Goal: Use online tool/utility: Utilize a website feature to perform a specific function

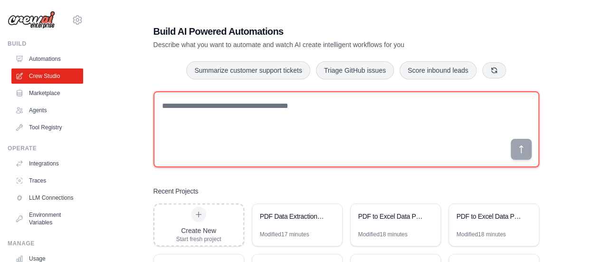
click at [284, 148] on textarea at bounding box center [346, 129] width 386 height 76
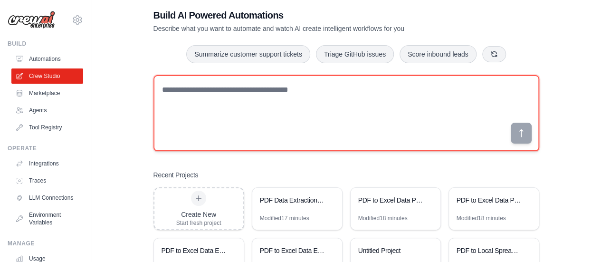
scroll to position [17, 0]
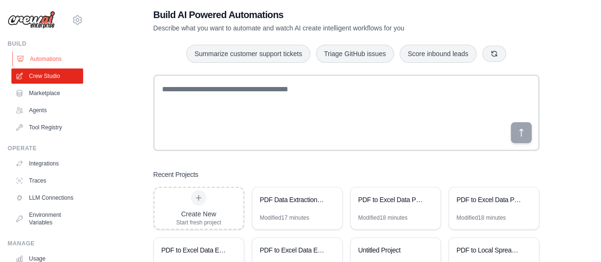
click at [53, 60] on link "Automations" at bounding box center [48, 58] width 72 height 15
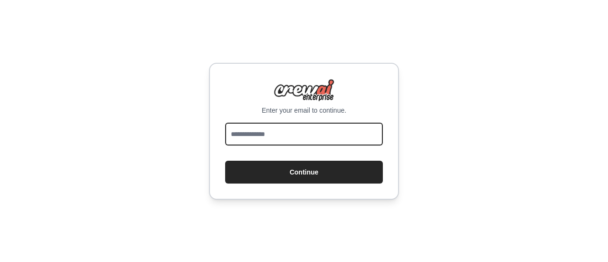
click at [276, 133] on input "email" at bounding box center [304, 134] width 158 height 23
type input "**********"
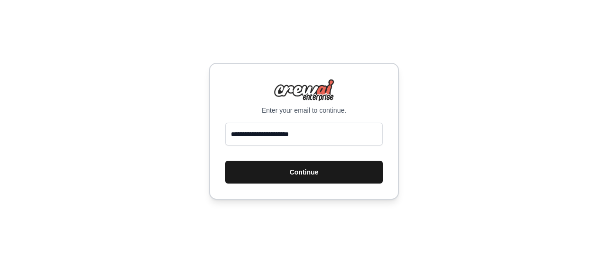
click at [299, 175] on button "Continue" at bounding box center [304, 172] width 158 height 23
click at [303, 169] on button "Continue" at bounding box center [304, 172] width 158 height 23
click at [295, 173] on button "Continue" at bounding box center [304, 172] width 158 height 23
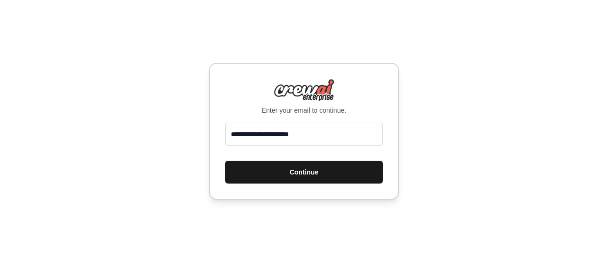
click at [295, 173] on button "Continue" at bounding box center [304, 172] width 158 height 23
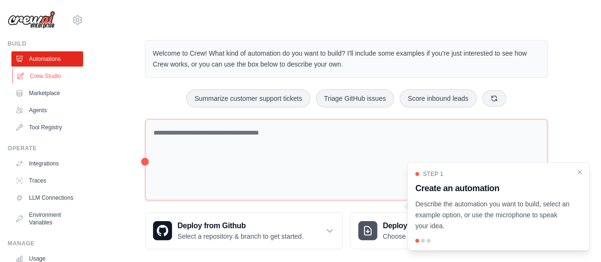
click at [50, 77] on link "Crew Studio" at bounding box center [48, 75] width 72 height 15
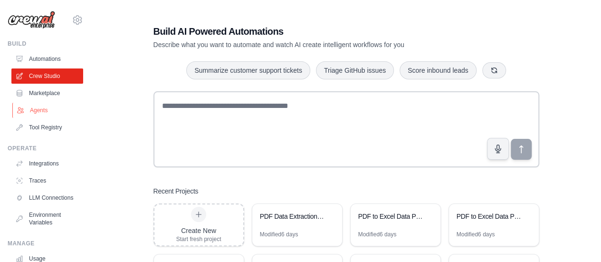
click at [38, 106] on link "Agents" at bounding box center [48, 110] width 72 height 15
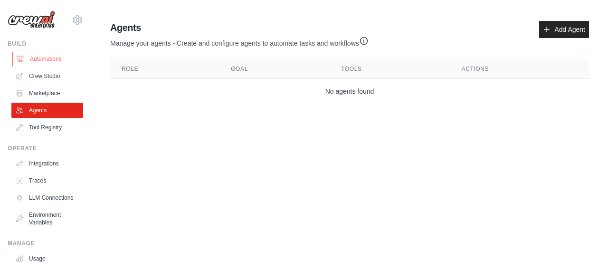
click at [37, 63] on link "Automations" at bounding box center [48, 58] width 72 height 15
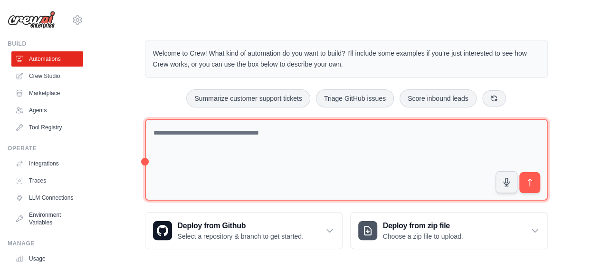
click at [230, 143] on textarea at bounding box center [346, 160] width 403 height 82
paste textarea "**********"
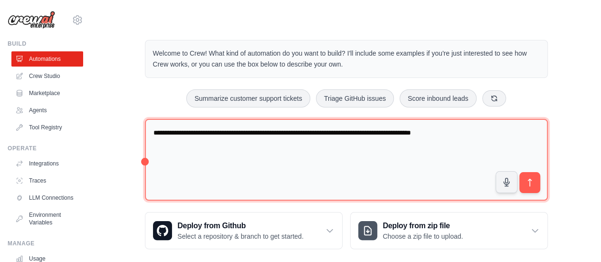
type textarea "**********"
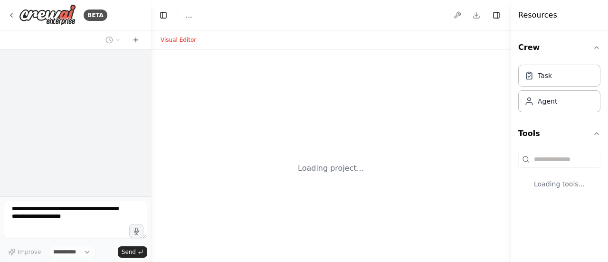
select select "****"
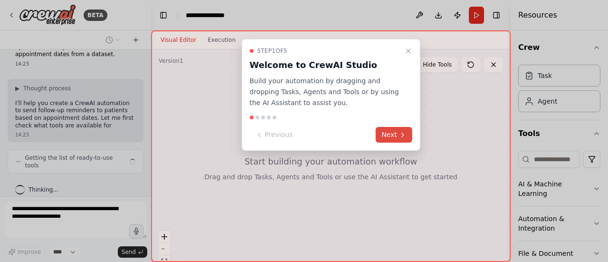
scroll to position [32, 0]
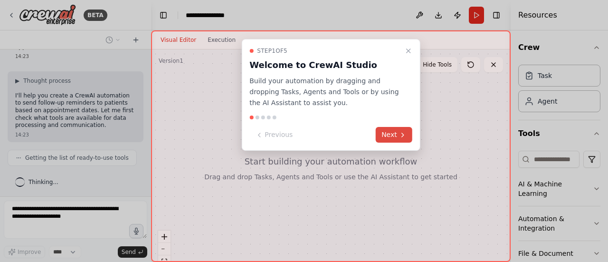
click at [403, 134] on icon at bounding box center [403, 135] width 8 height 8
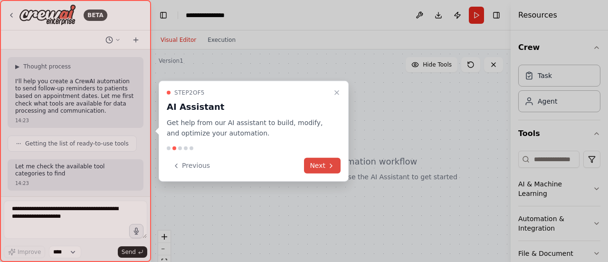
click at [326, 166] on button "Next" at bounding box center [322, 166] width 37 height 16
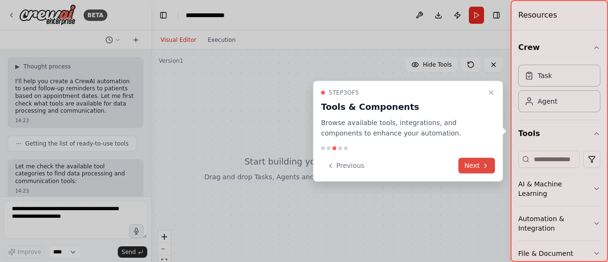
scroll to position [54, 0]
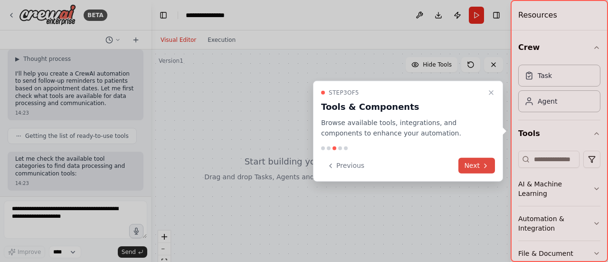
click at [472, 161] on button "Next" at bounding box center [476, 166] width 37 height 16
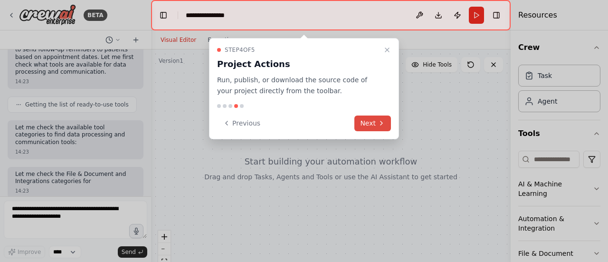
scroll to position [100, 0]
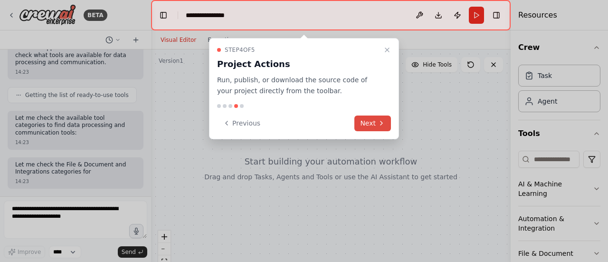
click at [368, 120] on button "Next" at bounding box center [372, 123] width 37 height 16
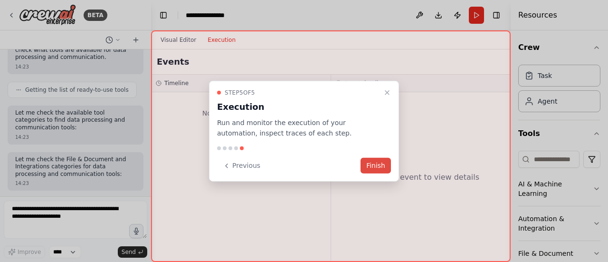
click at [381, 164] on button "Finish" at bounding box center [375, 166] width 30 height 16
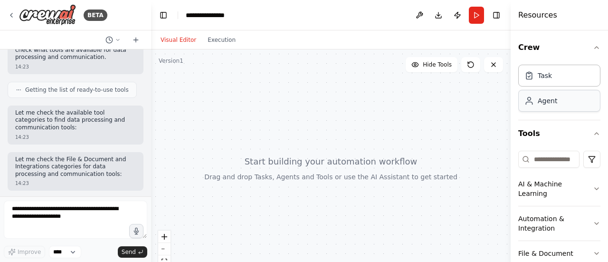
click at [534, 105] on div "Agent" at bounding box center [559, 101] width 82 height 22
click at [550, 73] on div "Task" at bounding box center [559, 75] width 82 height 22
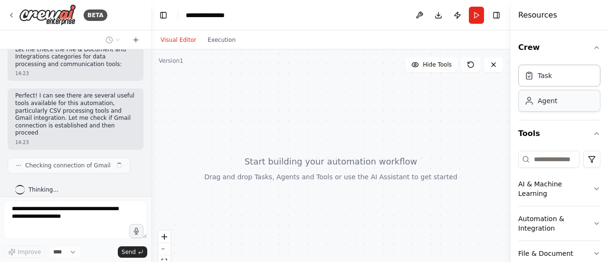
scroll to position [217, 0]
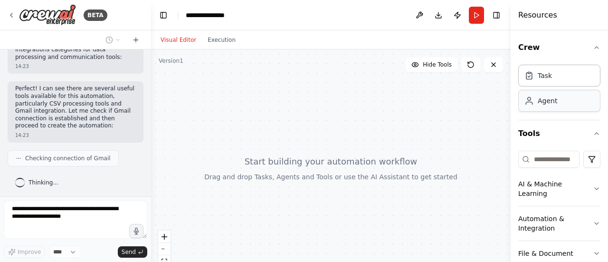
click at [549, 91] on div "Agent" at bounding box center [559, 101] width 82 height 22
click at [549, 100] on div "Agent" at bounding box center [547, 100] width 19 height 9
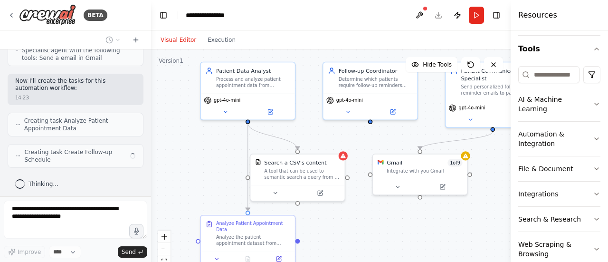
scroll to position [472, 0]
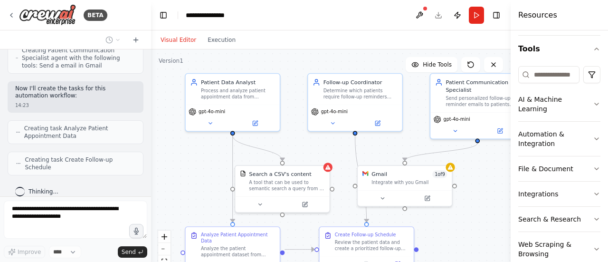
drag, startPoint x: 358, startPoint y: 83, endPoint x: 312, endPoint y: 39, distance: 63.2
click at [312, 39] on div "Visual Editor Execution Version 1 Hide Tools .deletable-edge-delete-btn { width…" at bounding box center [330, 145] width 359 height 231
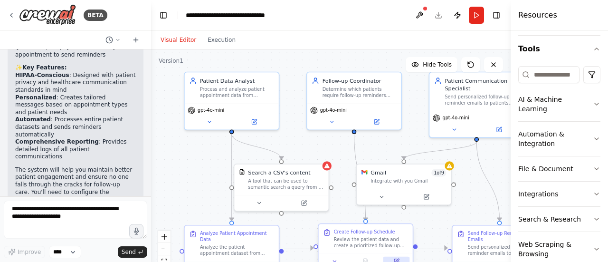
scroll to position [1093, 0]
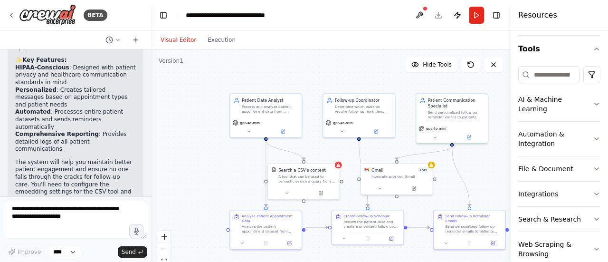
click at [227, 173] on div ".deletable-edge-delete-btn { width: 20px; height: 20px; border: 0px solid #ffff…" at bounding box center [330, 167] width 359 height 237
click at [188, 139] on div ".deletable-edge-delete-btn { width: 20px; height: 20px; border: 0px solid #ffff…" at bounding box center [330, 167] width 359 height 237
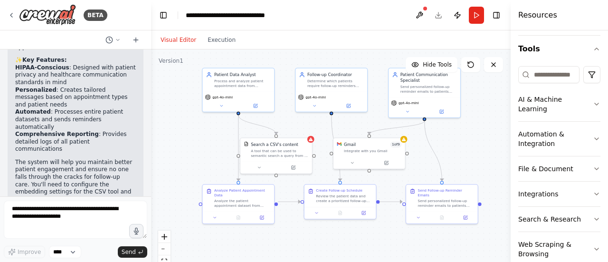
drag, startPoint x: 211, startPoint y: 89, endPoint x: 183, endPoint y: 63, distance: 37.6
click at [183, 63] on div ".deletable-edge-delete-btn { width: 20px; height: 20px; border: 0px solid #ffff…" at bounding box center [330, 167] width 359 height 237
click at [103, 222] on textarea at bounding box center [75, 219] width 143 height 38
click at [355, 162] on button at bounding box center [352, 161] width 33 height 7
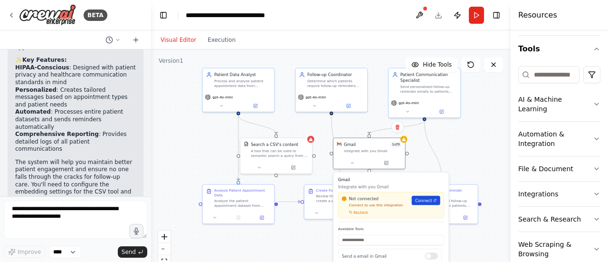
click at [420, 203] on span "Connect" at bounding box center [423, 200] width 17 height 6
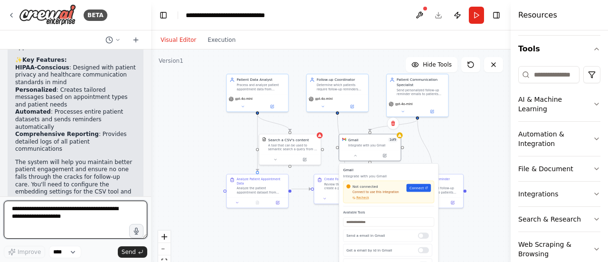
click at [52, 226] on textarea at bounding box center [75, 219] width 143 height 38
click at [213, 143] on div ".deletable-edge-delete-btn { width: 20px; height: 20px; border: 0px solid #ffff…" at bounding box center [330, 167] width 359 height 237
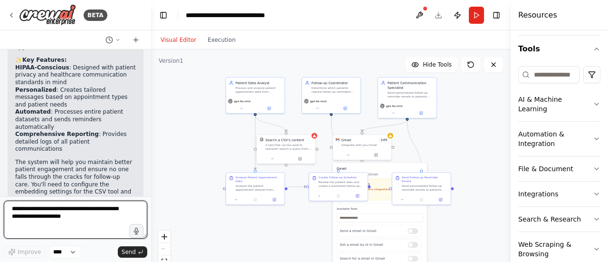
click at [90, 219] on textarea at bounding box center [75, 219] width 143 height 38
click at [51, 214] on textarea at bounding box center [75, 219] width 143 height 38
drag, startPoint x: 61, startPoint y: 215, endPoint x: 0, endPoint y: 205, distance: 61.7
click at [0, 205] on div "BETA Use Crew AI to automatically send follow-up reminders to patients based on…" at bounding box center [75, 131] width 151 height 262
paste textarea "**********"
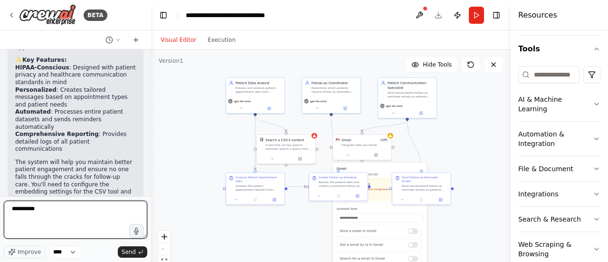
type textarea "**********"
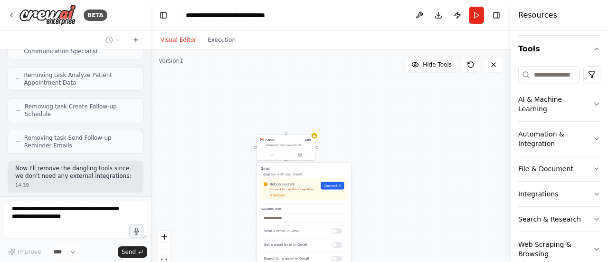
scroll to position [1591, 0]
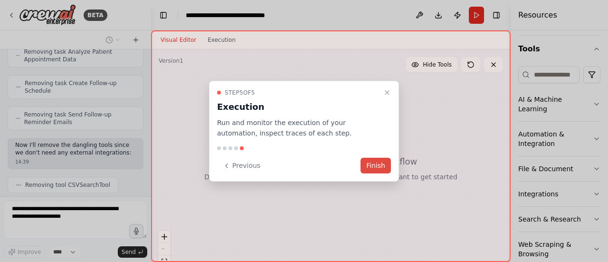
click at [376, 160] on button "Finish" at bounding box center [375, 166] width 30 height 16
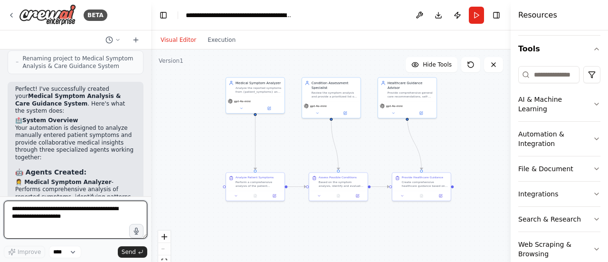
scroll to position [2106, 0]
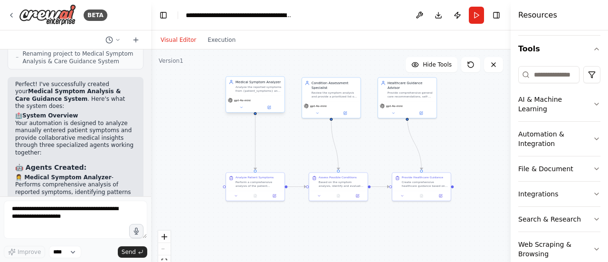
click at [266, 111] on div "gpt-4o-mini" at bounding box center [255, 103] width 58 height 17
click at [270, 106] on icon at bounding box center [269, 107] width 2 height 2
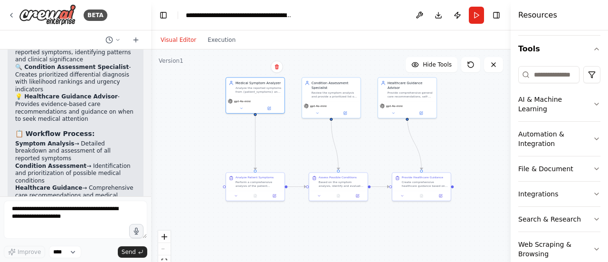
scroll to position [2243, 0]
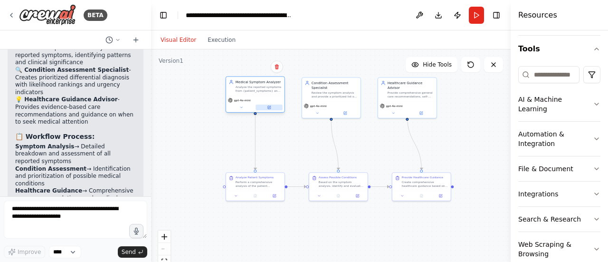
click at [274, 109] on button at bounding box center [268, 107] width 27 height 6
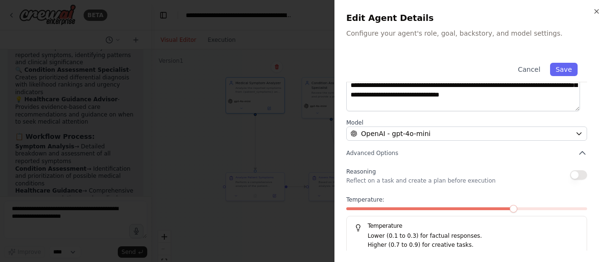
scroll to position [167, 0]
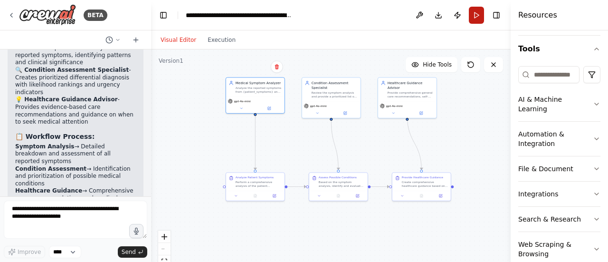
click at [474, 21] on button "Run" at bounding box center [476, 15] width 15 height 17
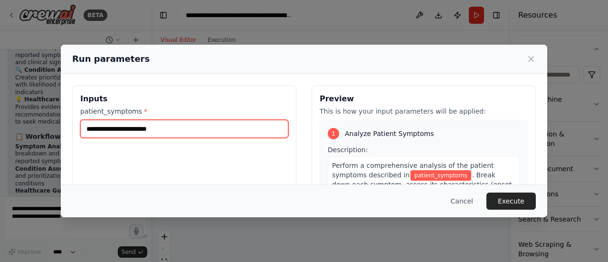
click at [230, 133] on input "patient_symptoms *" at bounding box center [184, 129] width 208 height 18
type input "**********"
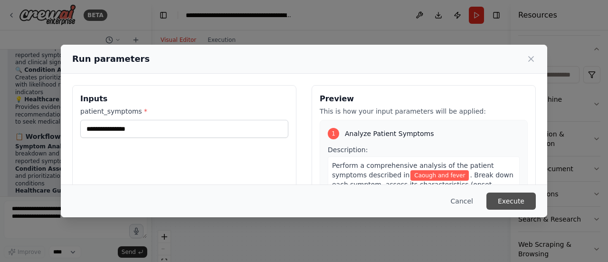
click at [520, 206] on button "Execute" at bounding box center [510, 200] width 49 height 17
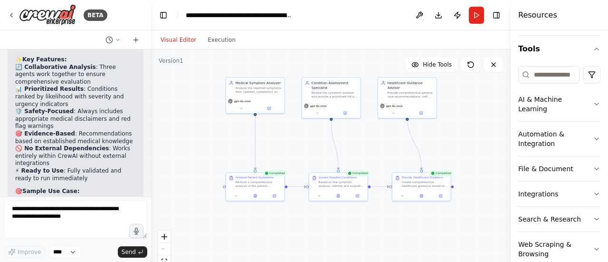
scroll to position [2462, 0]
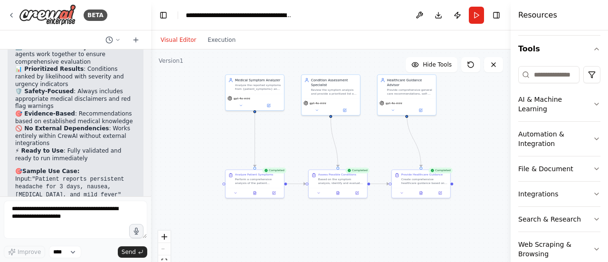
drag, startPoint x: 189, startPoint y: 225, endPoint x: 191, endPoint y: 157, distance: 67.9
click at [191, 157] on div ".deletable-edge-delete-btn { width: 20px; height: 20px; border: 0px solid #ffff…" at bounding box center [330, 167] width 359 height 237
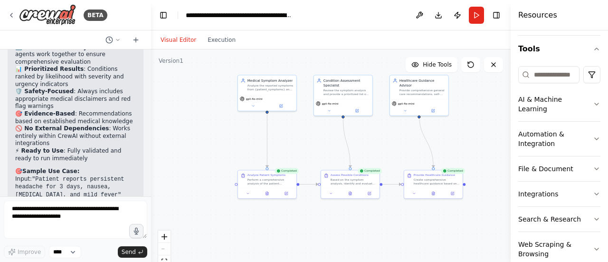
drag, startPoint x: 191, startPoint y: 157, endPoint x: 200, endPoint y: 222, distance: 66.2
click at [200, 222] on div ".deletable-edge-delete-btn { width: 20px; height: 20px; border: 0px solid #ffff…" at bounding box center [330, 167] width 359 height 237
click at [215, 37] on button "Execution" at bounding box center [221, 39] width 39 height 11
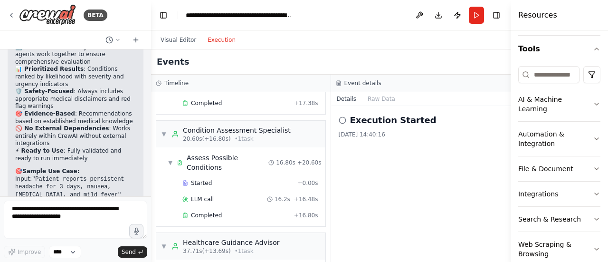
scroll to position [178, 0]
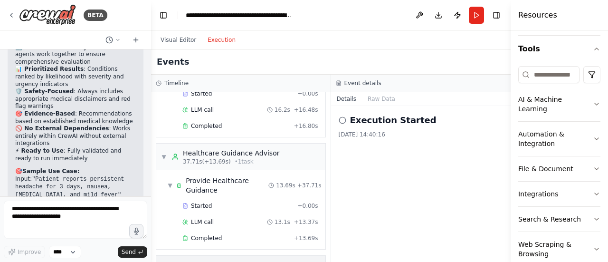
click at [264, 255] on div "▶ Global Events" at bounding box center [240, 264] width 169 height 19
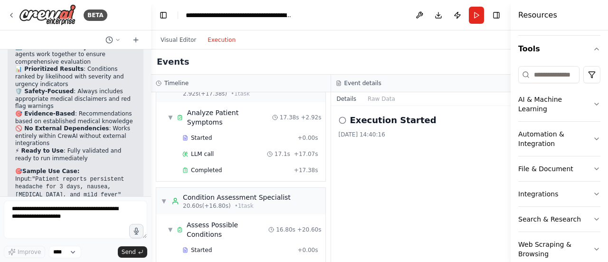
scroll to position [0, 0]
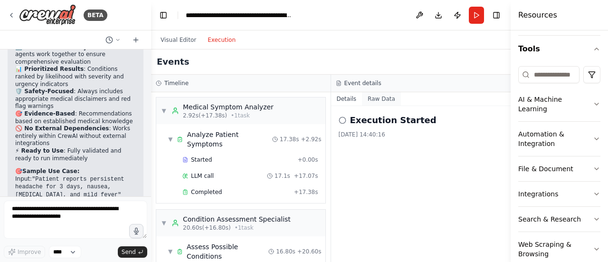
click at [369, 99] on button "Raw Data" at bounding box center [381, 98] width 39 height 13
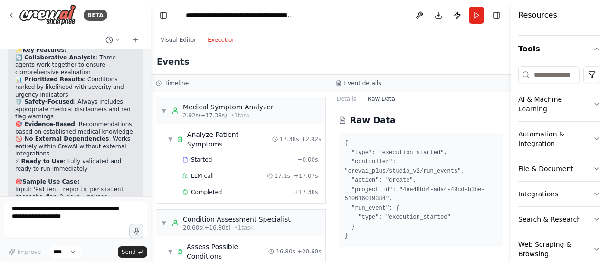
scroll to position [2449, 0]
drag, startPoint x: 171, startPoint y: 33, endPoint x: 172, endPoint y: 39, distance: 6.7
click at [172, 39] on div "Visual Editor Execution" at bounding box center [198, 39] width 86 height 19
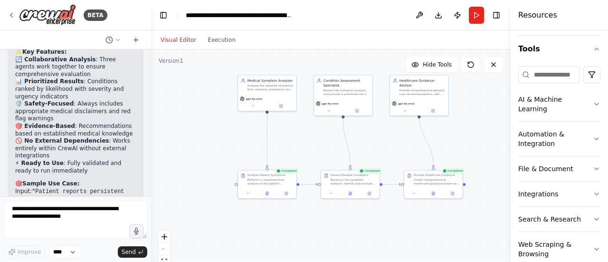
click at [172, 39] on button "Visual Editor" at bounding box center [178, 39] width 47 height 11
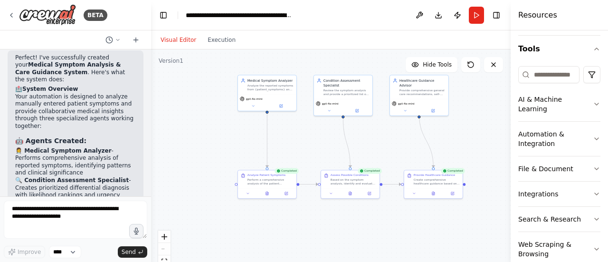
scroll to position [2134, 0]
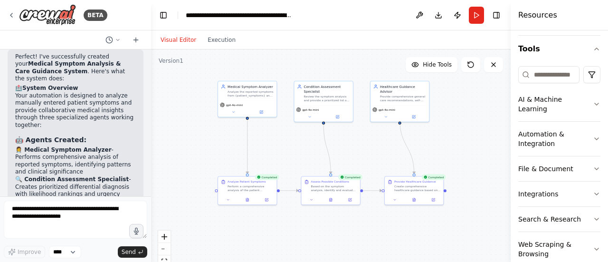
drag, startPoint x: 224, startPoint y: 141, endPoint x: 204, endPoint y: 148, distance: 20.6
click at [204, 148] on div ".deletable-edge-delete-btn { width: 20px; height: 20px; border: 0px solid #ffff…" at bounding box center [330, 167] width 359 height 237
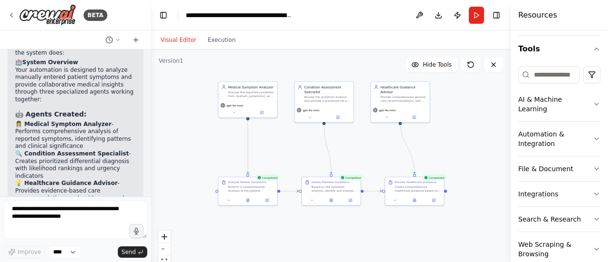
scroll to position [2160, 0]
click at [248, 199] on icon at bounding box center [247, 199] width 2 height 3
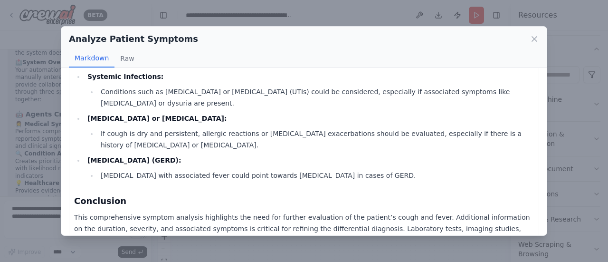
scroll to position [834, 0]
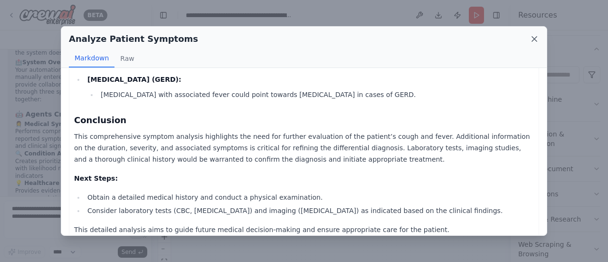
click at [531, 38] on icon at bounding box center [533, 38] width 9 height 9
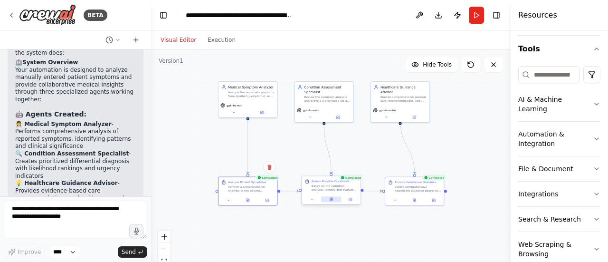
click at [331, 198] on icon at bounding box center [331, 198] width 1 height 1
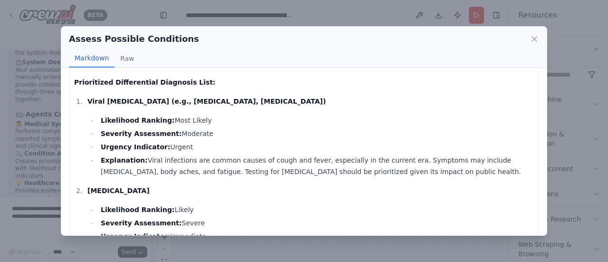
scroll to position [5, 0]
click at [538, 34] on icon at bounding box center [533, 38] width 9 height 9
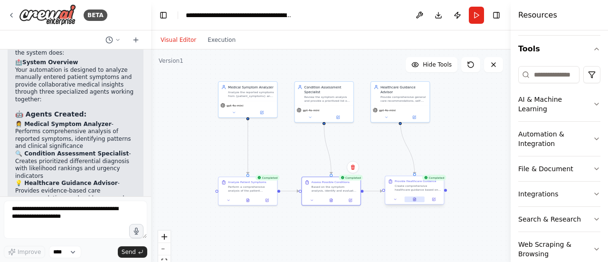
click at [414, 200] on icon at bounding box center [414, 200] width 1 height 0
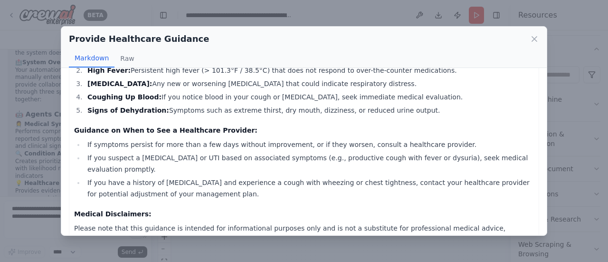
scroll to position [329, 0]
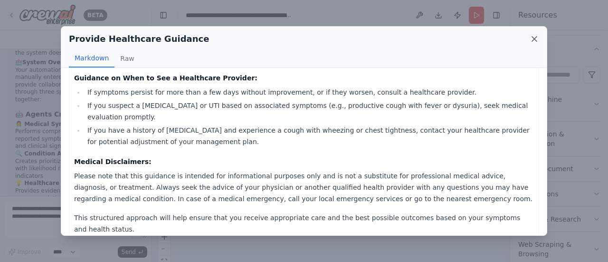
click at [534, 37] on icon at bounding box center [533, 38] width 9 height 9
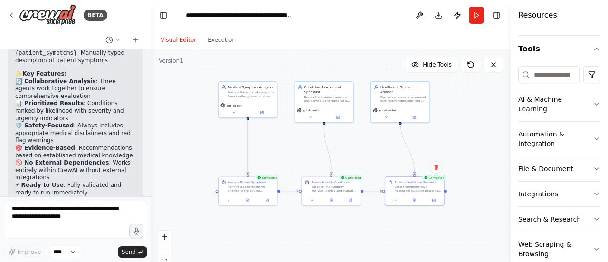
scroll to position [2462, 0]
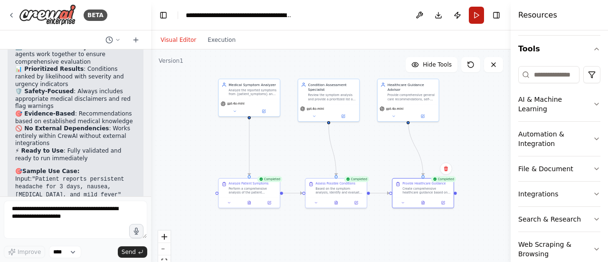
click at [478, 18] on button "Run" at bounding box center [476, 15] width 15 height 17
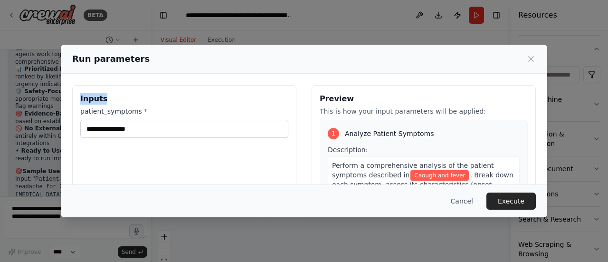
drag, startPoint x: 253, startPoint y: 65, endPoint x: 220, endPoint y: 130, distance: 72.4
click at [220, 130] on div "**********" at bounding box center [304, 131] width 486 height 173
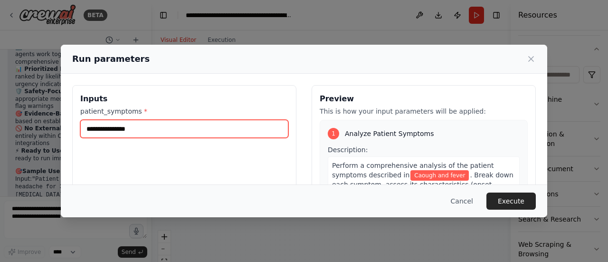
click at [220, 130] on input "**********" at bounding box center [184, 129] width 208 height 18
type input "*"
type input "**********"
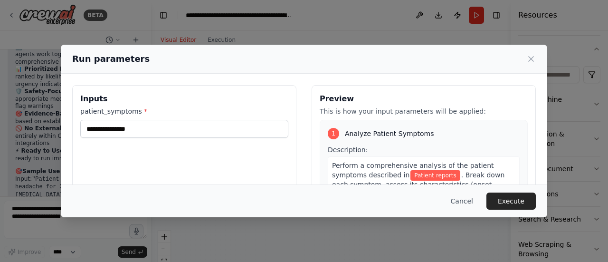
drag, startPoint x: 458, startPoint y: 57, endPoint x: 441, endPoint y: 58, distance: 17.1
click at [441, 58] on div "Run parameters" at bounding box center [303, 58] width 463 height 13
drag, startPoint x: 441, startPoint y: 58, endPoint x: 532, endPoint y: 59, distance: 91.2
click at [532, 59] on div "Run parameters" at bounding box center [303, 58] width 463 height 13
click at [532, 59] on icon at bounding box center [531, 59] width 5 height 5
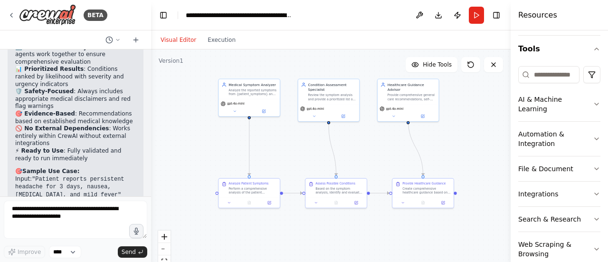
drag, startPoint x: 35, startPoint y: 80, endPoint x: 99, endPoint y: 94, distance: 65.1
click at [99, 176] on code ""Patient reports persistent headache for 3 days, nausea, light sensitivity, and…" at bounding box center [69, 187] width 109 height 22
copy code "Patient reports persistent headache for 3 days, nausea, light sensitivity, and …"
click at [478, 14] on button "Run" at bounding box center [476, 15] width 15 height 17
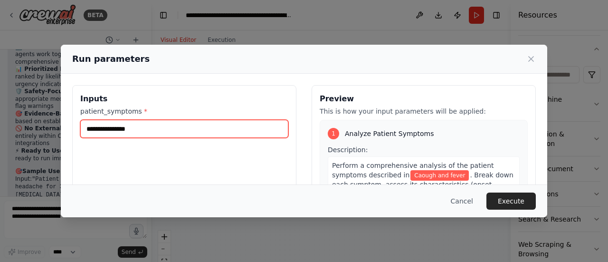
drag, startPoint x: 216, startPoint y: 132, endPoint x: 52, endPoint y: 152, distance: 165.0
click at [52, 152] on div "**********" at bounding box center [304, 131] width 608 height 262
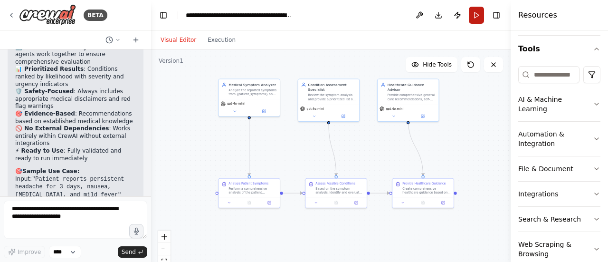
click at [474, 10] on button "Run" at bounding box center [476, 15] width 15 height 17
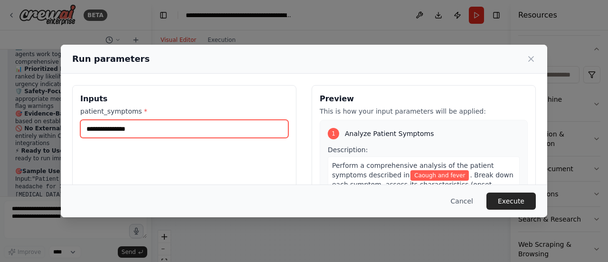
drag, startPoint x: 183, startPoint y: 130, endPoint x: 2, endPoint y: 133, distance: 180.9
click at [2, 133] on div "**********" at bounding box center [304, 131] width 608 height 262
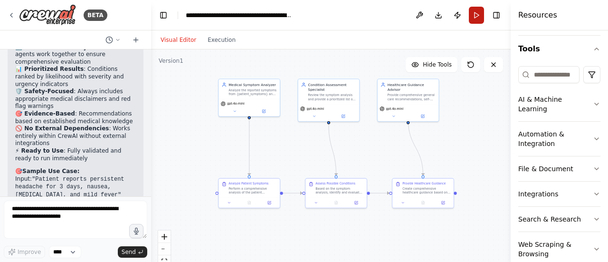
click at [473, 17] on button "Run" at bounding box center [476, 15] width 15 height 17
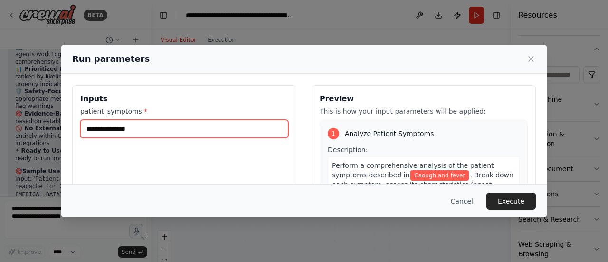
click at [209, 135] on input "**********" at bounding box center [184, 129] width 208 height 18
type input "*"
paste input "**********"
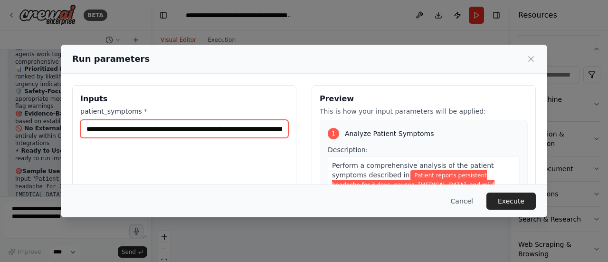
scroll to position [0, 57]
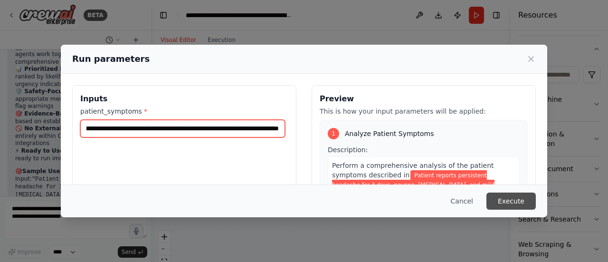
type input "**********"
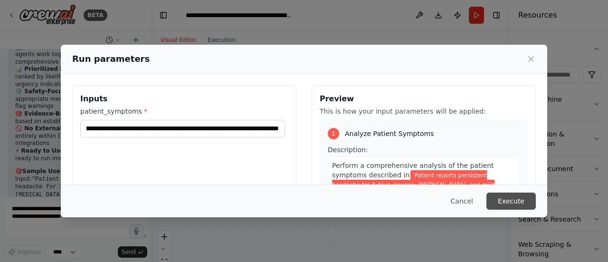
scroll to position [0, 0]
click at [510, 198] on button "Execute" at bounding box center [510, 200] width 49 height 17
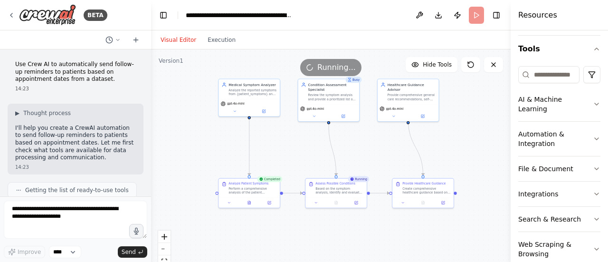
scroll to position [9, 0]
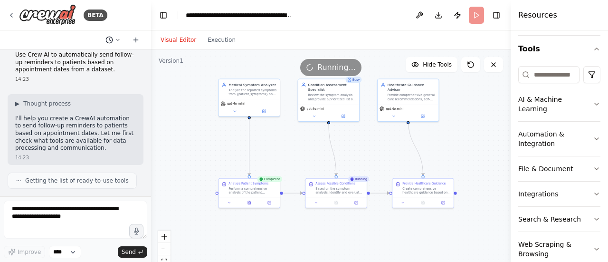
click at [115, 37] on button at bounding box center [113, 39] width 23 height 11
click at [100, 76] on div at bounding box center [75, 131] width 151 height 262
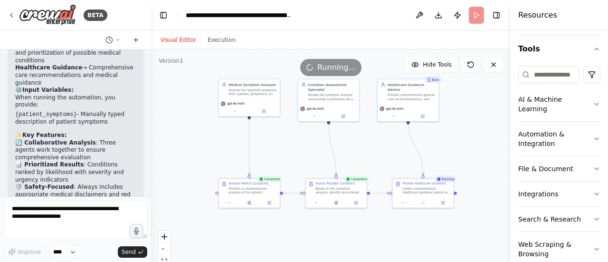
scroll to position [2367, 0]
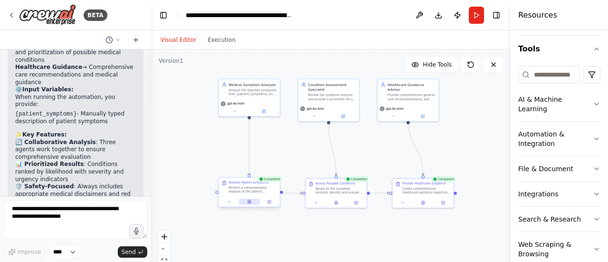
click at [249, 202] on icon at bounding box center [249, 201] width 3 height 3
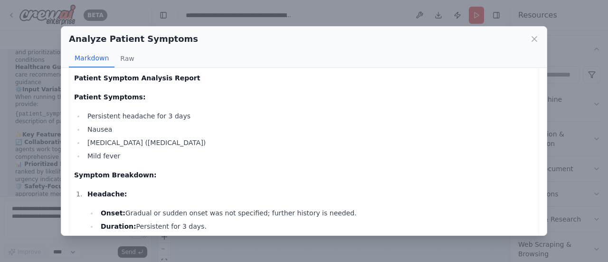
scroll to position [0, 0]
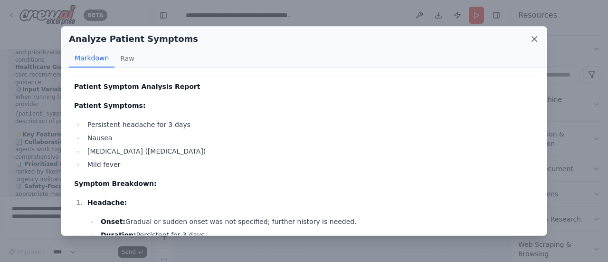
click at [535, 37] on icon at bounding box center [533, 38] width 9 height 9
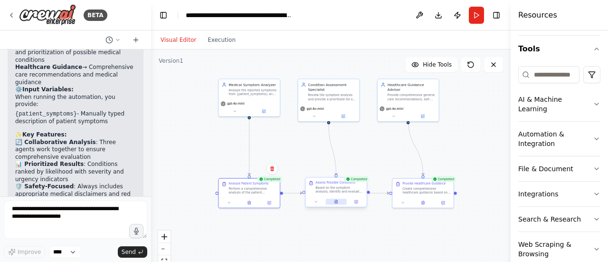
click at [337, 202] on icon at bounding box center [336, 201] width 3 height 3
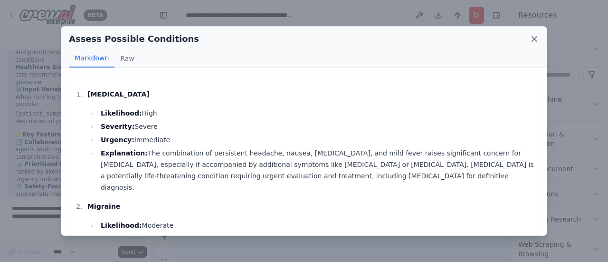
click at [537, 39] on icon at bounding box center [533, 38] width 9 height 9
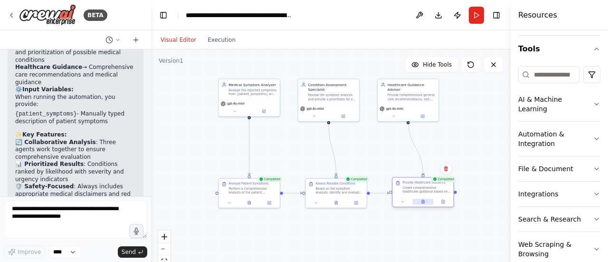
click at [423, 204] on button at bounding box center [422, 201] width 21 height 6
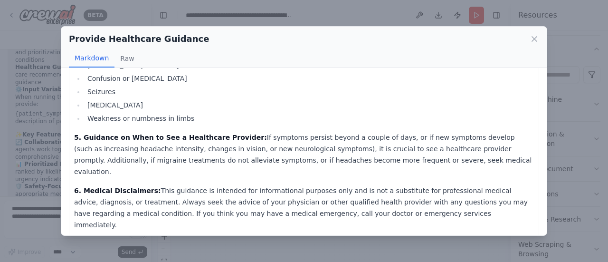
scroll to position [368, 0]
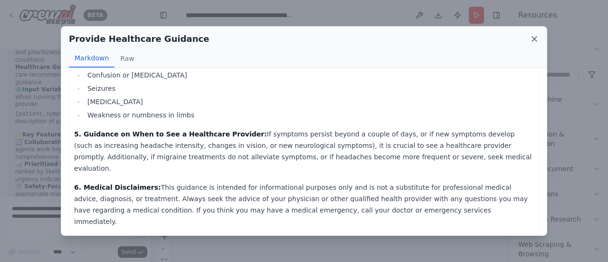
click at [533, 40] on icon at bounding box center [534, 39] width 5 height 5
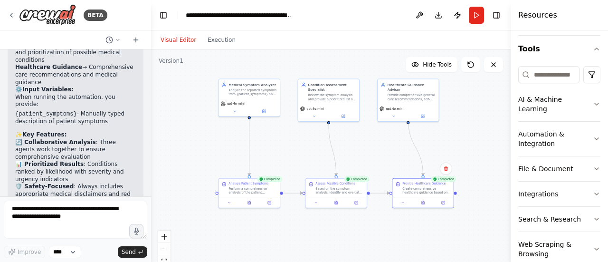
scroll to position [2462, 0]
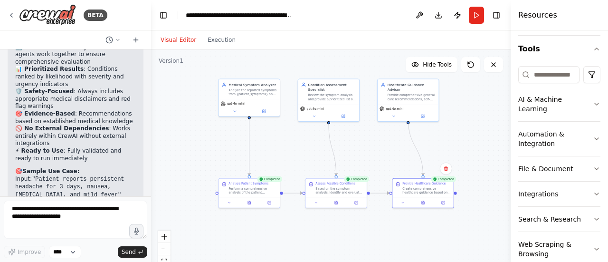
click at [463, 134] on div ".deletable-edge-delete-btn { width: 20px; height: 20px; border: 0px solid #ffff…" at bounding box center [330, 167] width 359 height 237
click at [437, 15] on button "Download" at bounding box center [438, 15] width 15 height 17
click at [481, 16] on button "Run" at bounding box center [476, 15] width 15 height 17
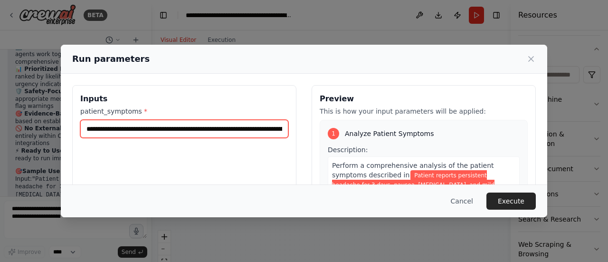
click at [209, 130] on input "**********" at bounding box center [184, 129] width 208 height 18
paste input "text"
type input "**********"
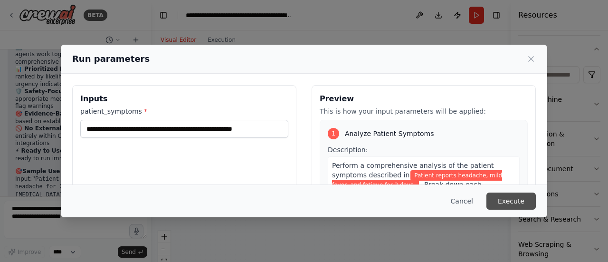
click at [512, 195] on button "Execute" at bounding box center [510, 200] width 49 height 17
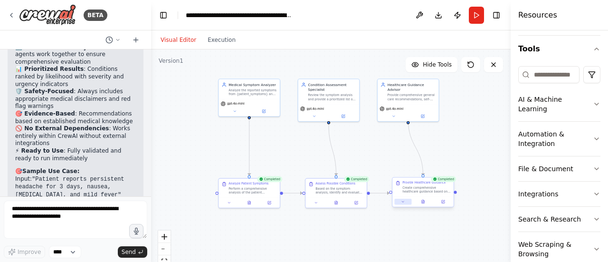
click at [406, 202] on button at bounding box center [402, 201] width 17 height 6
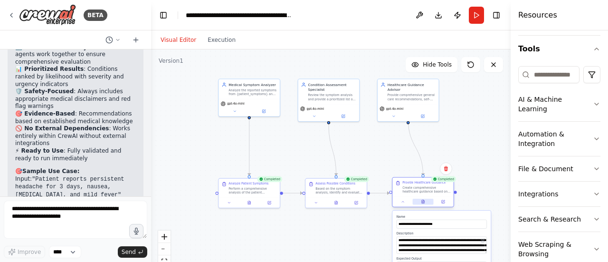
click at [424, 201] on icon at bounding box center [423, 201] width 3 height 3
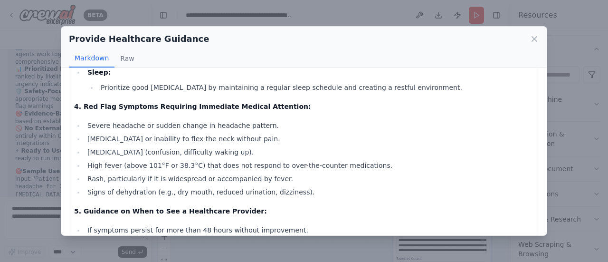
scroll to position [514, 0]
click at [539, 42] on div "Provide Healthcare Guidance Markdown Raw" at bounding box center [303, 47] width 485 height 41
click at [536, 40] on icon at bounding box center [533, 38] width 9 height 9
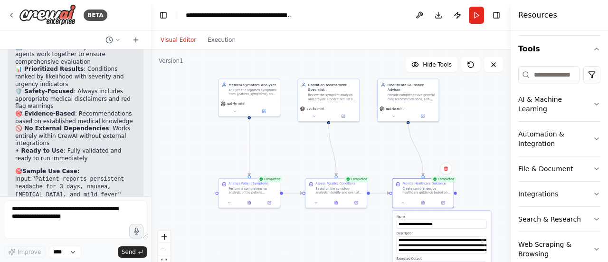
click at [216, 164] on div ".deletable-edge-delete-btn { width: 20px; height: 20px; border: 0px solid #ffff…" at bounding box center [330, 167] width 359 height 237
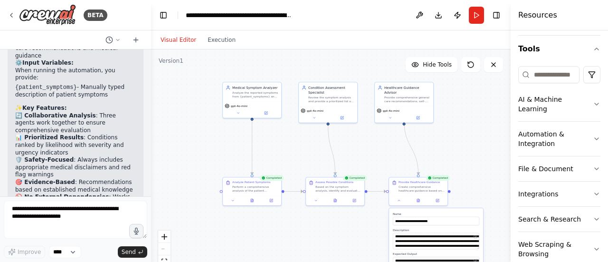
scroll to position [2462, 0]
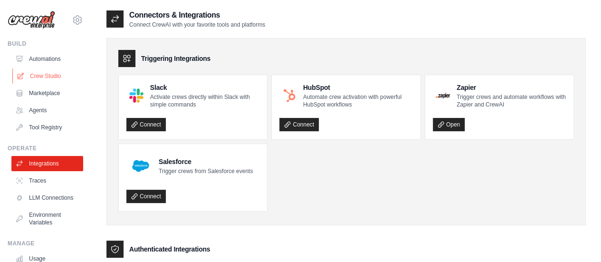
click at [42, 80] on link "Crew Studio" at bounding box center [48, 75] width 72 height 15
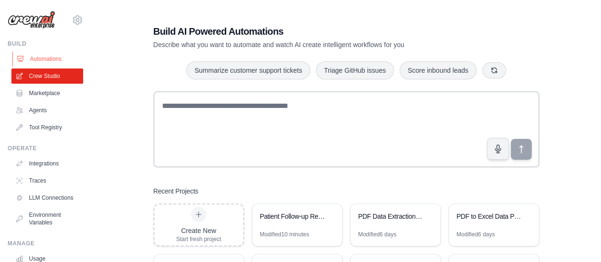
click at [40, 56] on link "Automations" at bounding box center [48, 58] width 72 height 15
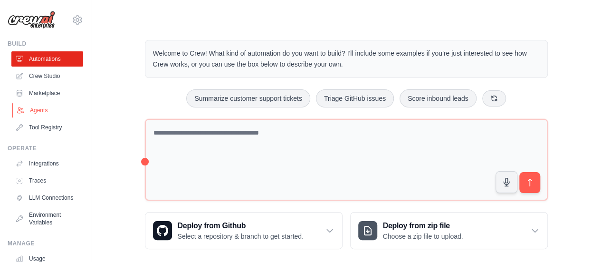
click at [35, 110] on link "Agents" at bounding box center [48, 110] width 72 height 15
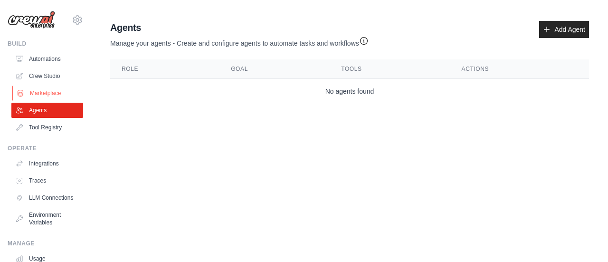
click at [57, 93] on link "Marketplace" at bounding box center [48, 92] width 72 height 15
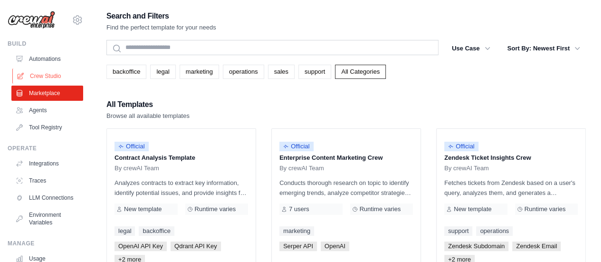
click at [36, 73] on link "Crew Studio" at bounding box center [48, 75] width 72 height 15
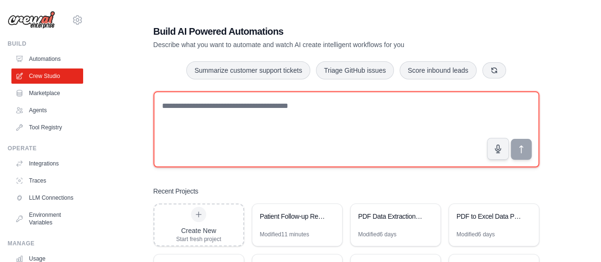
click at [231, 126] on textarea at bounding box center [346, 129] width 386 height 76
click at [222, 124] on textarea at bounding box center [346, 129] width 386 height 76
paste textarea "**********"
type textarea "**********"
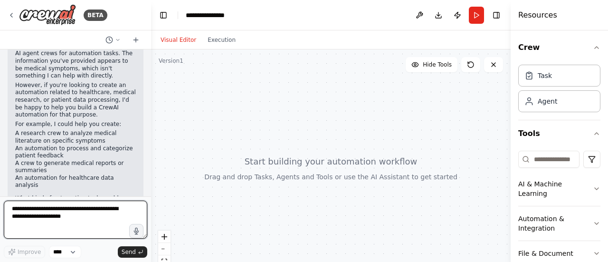
scroll to position [106, 0]
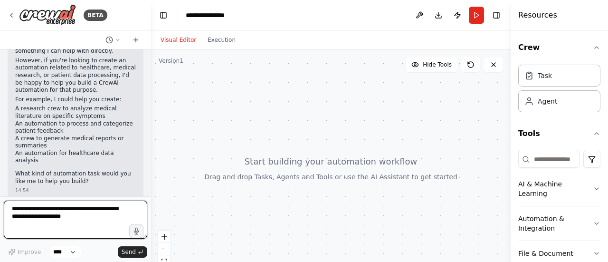
click at [73, 204] on textarea at bounding box center [75, 219] width 143 height 38
paste textarea "**********"
type textarea "**********"
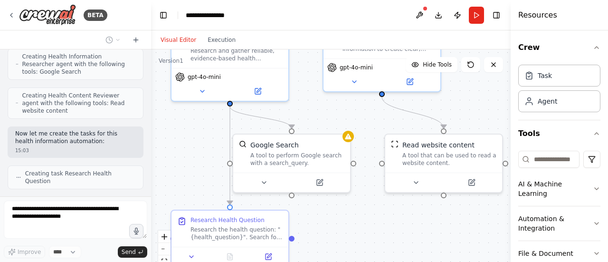
scroll to position [567, 0]
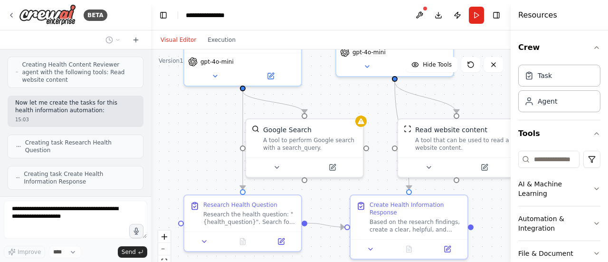
drag, startPoint x: 170, startPoint y: 187, endPoint x: 154, endPoint y: 94, distance: 94.8
click at [154, 94] on div ".deletable-edge-delete-btn { width: 20px; height: 20px; border: 0px solid #ffff…" at bounding box center [330, 167] width 359 height 237
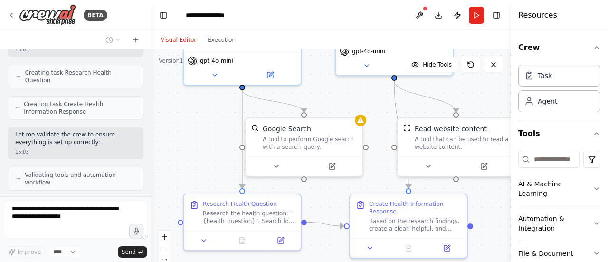
scroll to position [699, 0]
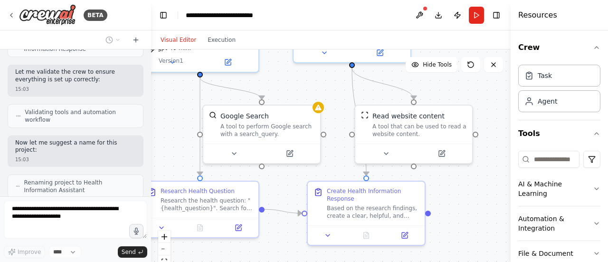
drag, startPoint x: 235, startPoint y: 135, endPoint x: 191, endPoint y: 121, distance: 46.4
click at [191, 121] on div ".deletable-edge-delete-btn { width: 20px; height: 20px; border: 0px solid #ffff…" at bounding box center [330, 167] width 359 height 237
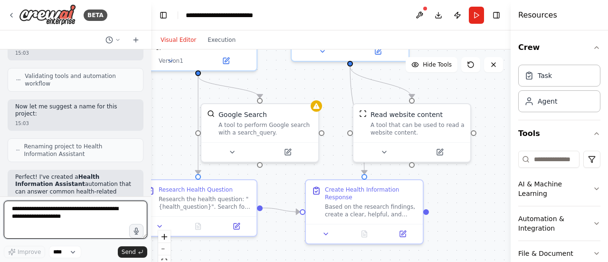
scroll to position [1026, 0]
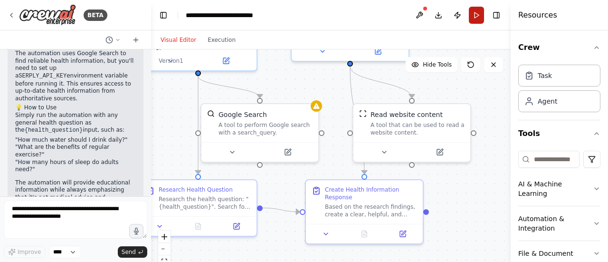
click at [474, 13] on button "Run" at bounding box center [476, 15] width 15 height 17
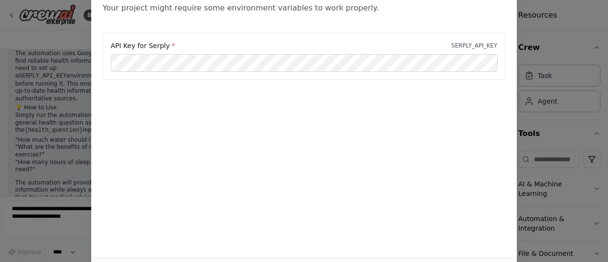
click at [539, 42] on div "Environment configuration Your project might require some environment variables…" at bounding box center [304, 131] width 608 height 262
click at [542, 117] on div "Environment configuration Your project might require some environment variables…" at bounding box center [304, 131] width 608 height 262
click at [443, 136] on div "Environment configuration Your project might require some environment variables…" at bounding box center [303, 114] width 425 height 285
drag, startPoint x: 443, startPoint y: 136, endPoint x: 434, endPoint y: 123, distance: 16.0
click at [434, 123] on div "Environment configuration Your project might require some environment variables…" at bounding box center [303, 114] width 425 height 285
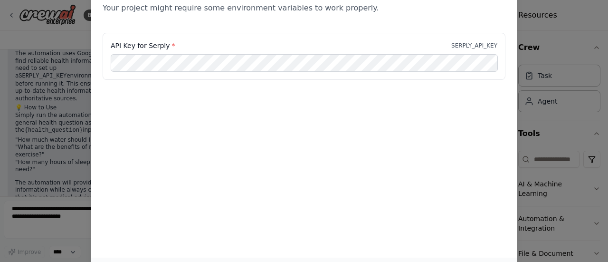
click at [565, 78] on div "Environment configuration Your project might require some environment variables…" at bounding box center [304, 131] width 608 height 262
click at [547, 181] on div "Environment configuration Your project might require some environment variables…" at bounding box center [304, 131] width 608 height 262
click at [463, 52] on div "API Key for Serply * SERPLY_API_KEY" at bounding box center [304, 56] width 403 height 47
click at [556, 88] on div "Environment configuration Your project might require some environment variables…" at bounding box center [304, 131] width 608 height 262
click at [607, 103] on div "Environment configuration Your project might require some environment variables…" at bounding box center [304, 131] width 608 height 262
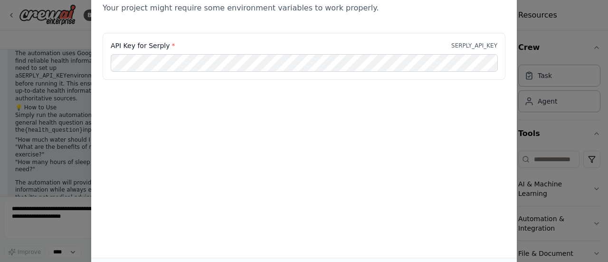
click at [607, 107] on div "Environment configuration Your project might require some environment variables…" at bounding box center [304, 131] width 608 height 262
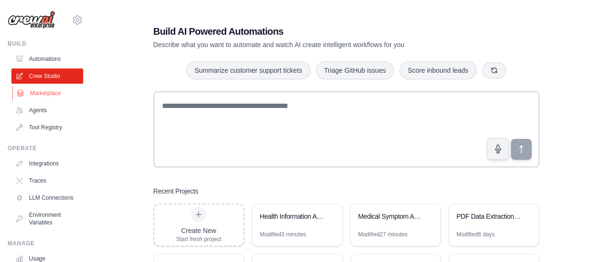
click at [65, 93] on link "Marketplace" at bounding box center [48, 92] width 72 height 15
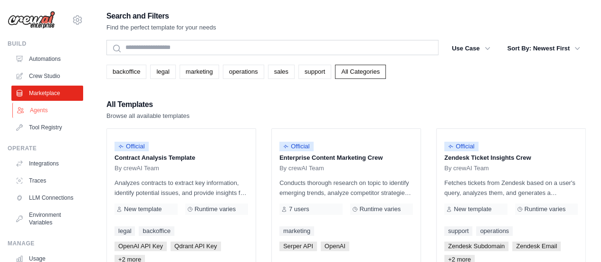
click at [53, 106] on link "Agents" at bounding box center [48, 110] width 72 height 15
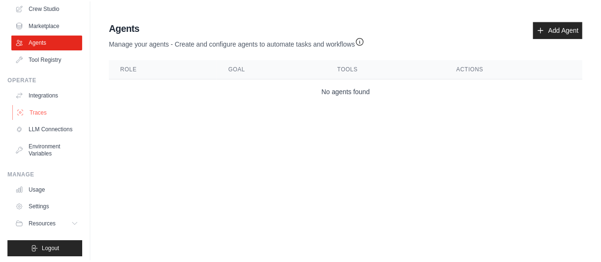
scroll to position [79, 0]
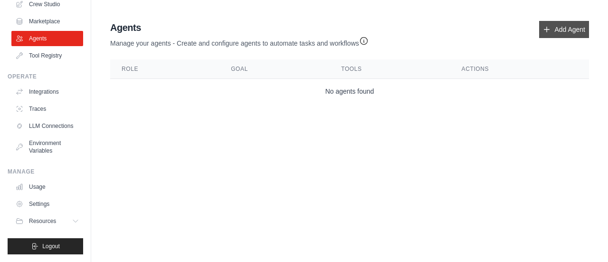
click at [567, 24] on link "Add Agent" at bounding box center [564, 29] width 50 height 17
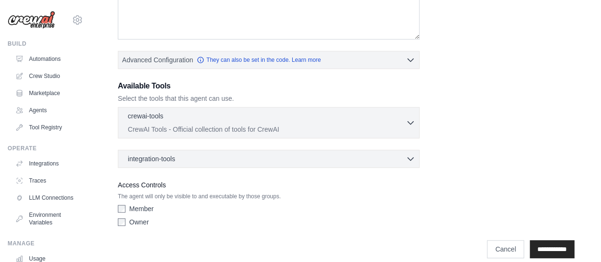
scroll to position [202, 0]
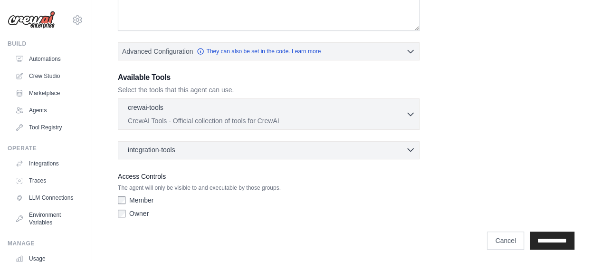
click at [404, 151] on div "integration-tools 0 selected" at bounding box center [271, 149] width 287 height 9
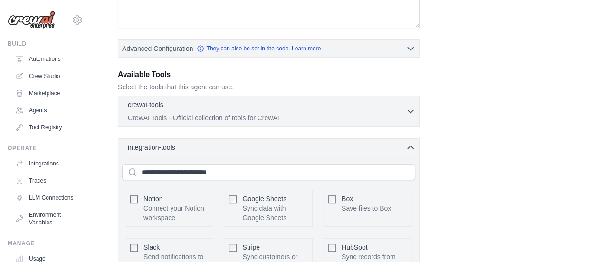
scroll to position [149, 0]
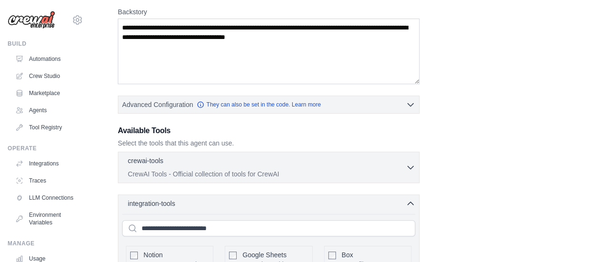
click at [411, 201] on icon "button" at bounding box center [410, 202] width 6 height 3
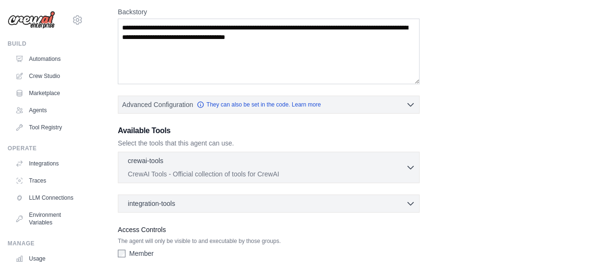
scroll to position [0, 0]
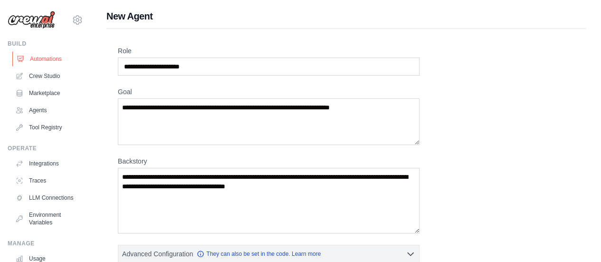
drag, startPoint x: 270, startPoint y: 75, endPoint x: 64, endPoint y: 63, distance: 206.0
click at [64, 63] on div "praveen.rpa999@gmail.com Settings Build Automations Crew Studio" at bounding box center [300, 233] width 601 height 467
click at [215, 60] on input "Role" at bounding box center [269, 66] width 302 height 18
drag, startPoint x: 216, startPoint y: 63, endPoint x: 80, endPoint y: 68, distance: 136.4
click at [80, 68] on div "praveen.rpa999@gmail.com Settings Build Automations Crew Studio" at bounding box center [300, 233] width 601 height 467
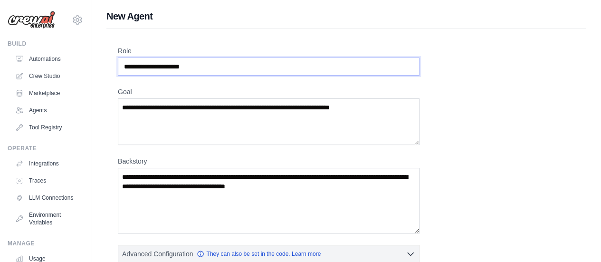
drag, startPoint x: 207, startPoint y: 58, endPoint x: 204, endPoint y: 70, distance: 11.7
click at [204, 70] on input "Role" at bounding box center [269, 66] width 302 height 18
click at [205, 66] on input "Role" at bounding box center [269, 66] width 302 height 18
drag, startPoint x: 205, startPoint y: 66, endPoint x: 123, endPoint y: 66, distance: 81.2
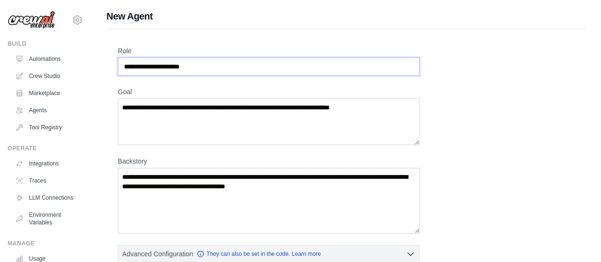
click at [123, 66] on input "Role" at bounding box center [269, 66] width 302 height 18
drag, startPoint x: 123, startPoint y: 66, endPoint x: 205, endPoint y: 64, distance: 81.7
click at [205, 64] on input "Role" at bounding box center [269, 66] width 302 height 18
paste input "**********"
type input "**********"
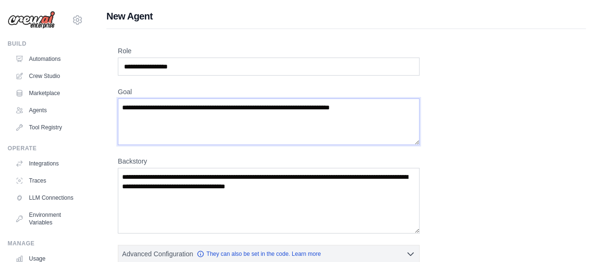
click at [240, 99] on textarea "Goal" at bounding box center [269, 121] width 302 height 47
paste textarea "**********"
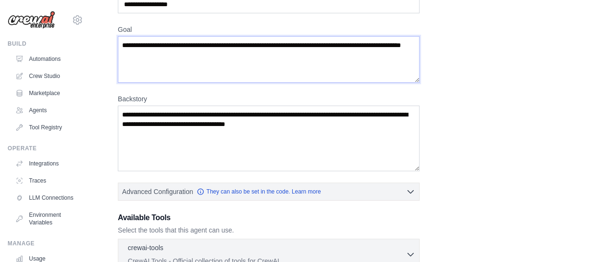
scroll to position [63, 0]
type textarea "**********"
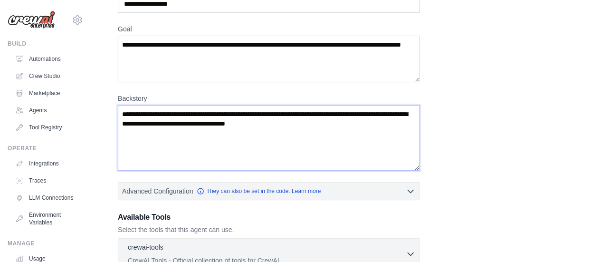
click at [206, 132] on textarea "Backstory" at bounding box center [269, 138] width 302 height 66
paste textarea "**********"
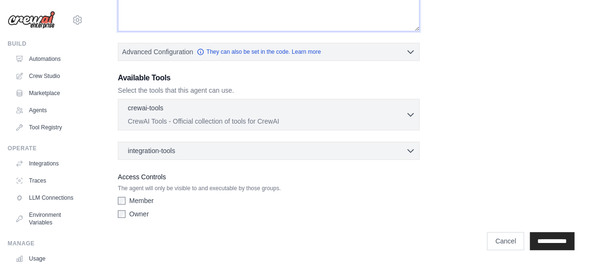
scroll to position [202, 0]
type textarea "**********"
click at [148, 199] on label "Member" at bounding box center [141, 199] width 24 height 9
click at [532, 240] on input "**********" at bounding box center [551, 240] width 45 height 18
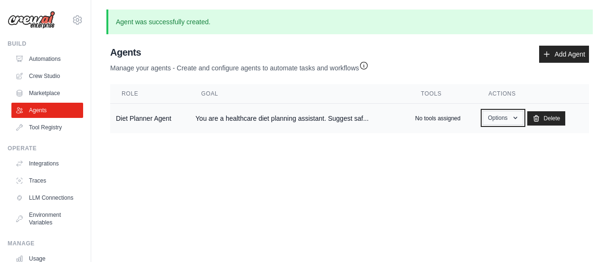
click at [504, 117] on button "Options" at bounding box center [502, 118] width 40 height 14
click at [424, 151] on main "Agent was successfully created. Agent Usage Guide To use an agent in your CrewA…" at bounding box center [349, 79] width 517 height 158
click at [436, 116] on p "No tools assigned" at bounding box center [437, 118] width 45 height 8
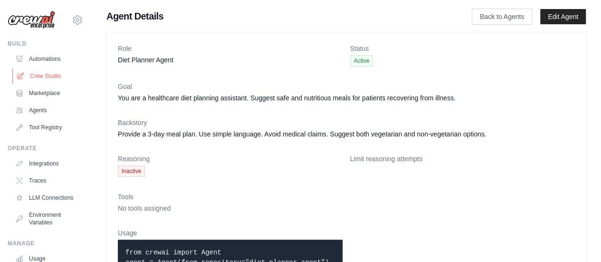
click at [38, 71] on link "Crew Studio" at bounding box center [48, 75] width 72 height 15
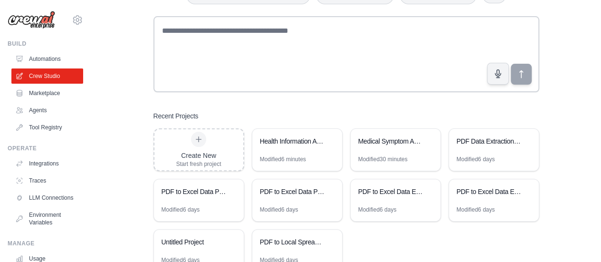
scroll to position [108, 0]
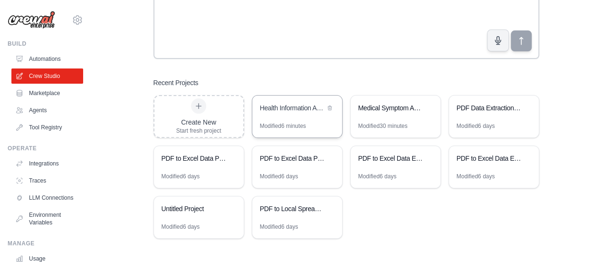
click at [286, 115] on div "Health Information Assistant" at bounding box center [297, 108] width 90 height 27
click at [383, 114] on div "Medical Symptom Analysis & Care Guidance System" at bounding box center [395, 108] width 90 height 27
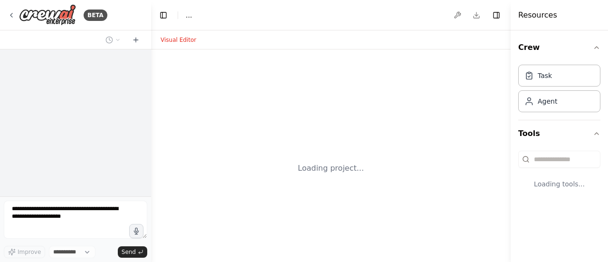
select select "****"
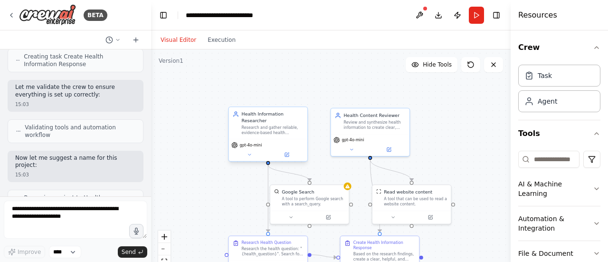
scroll to position [676, 0]
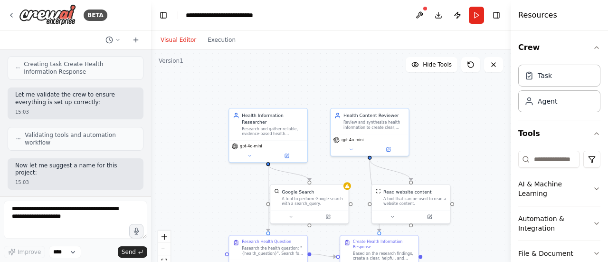
click at [226, 181] on div ".deletable-edge-delete-btn { width: 20px; height: 20px; border: 0px solid #ffff…" at bounding box center [330, 167] width 359 height 237
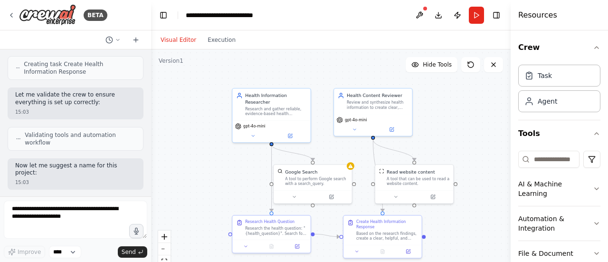
drag, startPoint x: 203, startPoint y: 181, endPoint x: 218, endPoint y: 103, distance: 79.7
click at [218, 103] on div ".deletable-edge-delete-btn { width: 20px; height: 20px; border: 0px solid #ffff…" at bounding box center [330, 167] width 359 height 237
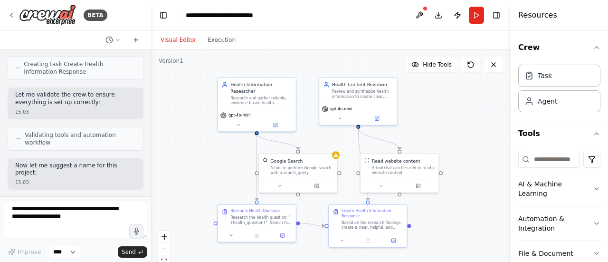
drag, startPoint x: 218, startPoint y: 103, endPoint x: 192, endPoint y: 148, distance: 51.7
click at [192, 148] on div ".deletable-edge-delete-btn { width: 20px; height: 20px; border: 0px solid #ffff…" at bounding box center [330, 167] width 359 height 237
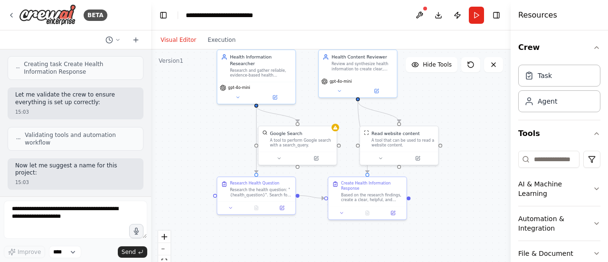
drag, startPoint x: 466, startPoint y: 147, endPoint x: 466, endPoint y: 123, distance: 24.7
click at [466, 123] on div ".deletable-edge-delete-btn { width: 20px; height: 20px; border: 0px solid #ffff…" at bounding box center [330, 167] width 359 height 237
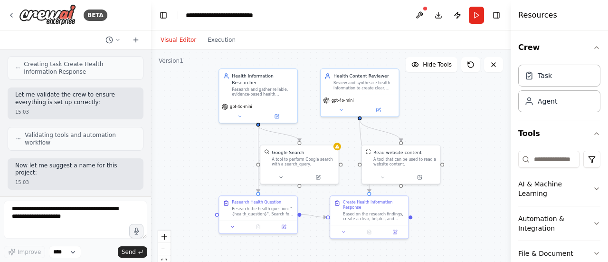
drag, startPoint x: 466, startPoint y: 123, endPoint x: 468, endPoint y: 142, distance: 19.1
click at [468, 142] on div ".deletable-edge-delete-btn { width: 20px; height: 20px; border: 0px solid #ffff…" at bounding box center [330, 167] width 359 height 237
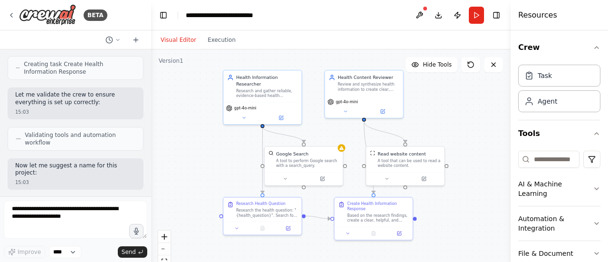
drag, startPoint x: 468, startPoint y: 142, endPoint x: 472, endPoint y: 144, distance: 5.1
click at [472, 144] on div ".deletable-edge-delete-btn { width: 20px; height: 20px; border: 0px solid #ffff…" at bounding box center [330, 167] width 359 height 237
drag, startPoint x: 413, startPoint y: 170, endPoint x: 436, endPoint y: 168, distance: 23.9
click at [436, 168] on div "Read website content A tool that can be used to read a website content." at bounding box center [427, 159] width 78 height 25
click at [329, 167] on div "Google Search A tool to perform Google search with a search_query." at bounding box center [307, 159] width 78 height 25
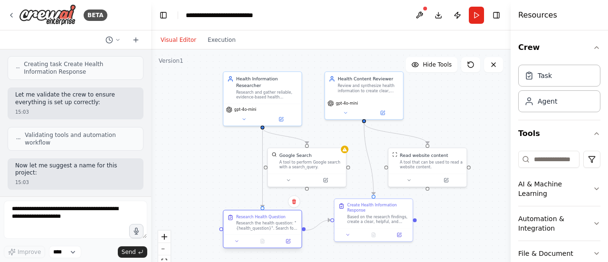
drag, startPoint x: 274, startPoint y: 216, endPoint x: 276, endPoint y: 230, distance: 14.5
click at [276, 230] on div "Research the health question: "{health_question}". Search for reliable, evidenc…" at bounding box center [267, 225] width 62 height 10
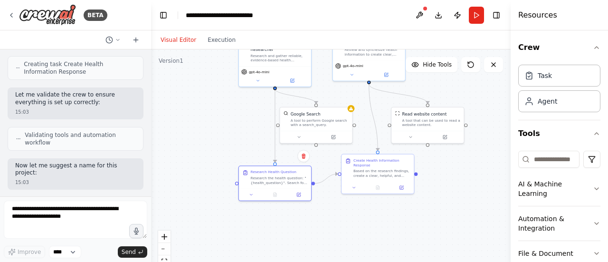
drag, startPoint x: 487, startPoint y: 178, endPoint x: 482, endPoint y: 132, distance: 45.4
click at [482, 132] on div ".deletable-edge-delete-btn { width: 20px; height: 20px; border: 0px solid #ffff…" at bounding box center [330, 167] width 359 height 237
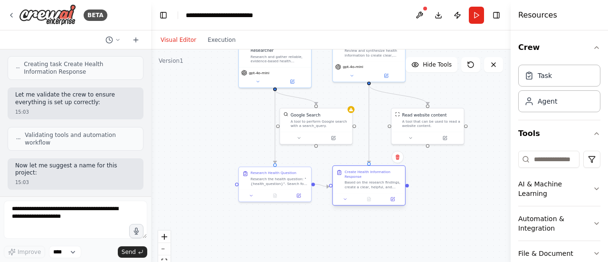
drag, startPoint x: 383, startPoint y: 175, endPoint x: 375, endPoint y: 188, distance: 14.9
click at [375, 188] on div "Based on the research findings, create a clear, helpful, and accurate response …" at bounding box center [372, 184] width 57 height 9
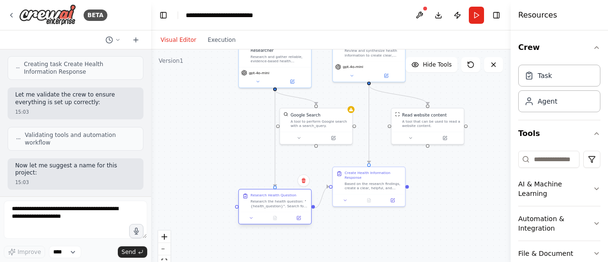
drag, startPoint x: 278, startPoint y: 183, endPoint x: 280, endPoint y: 207, distance: 23.8
click at [280, 207] on div "Research the health question: "{health_question}". Search for reliable, evidenc…" at bounding box center [279, 202] width 57 height 9
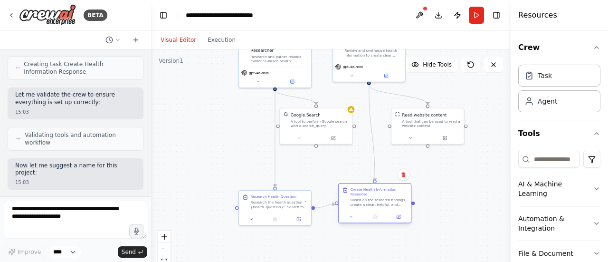
drag, startPoint x: 370, startPoint y: 188, endPoint x: 380, endPoint y: 208, distance: 22.5
click at [380, 208] on div "Create Health Information Response Based on the research findings, create a cle…" at bounding box center [375, 196] width 72 height 27
click at [471, 206] on div ".deletable-edge-delete-btn { width: 20px; height: 20px; border: 0px solid #ffff…" at bounding box center [330, 167] width 359 height 237
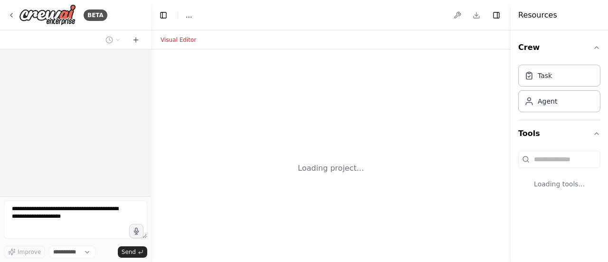
select select "****"
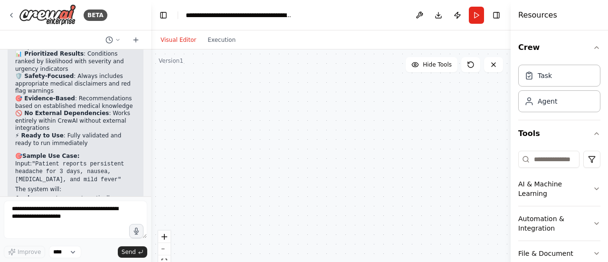
scroll to position [2462, 0]
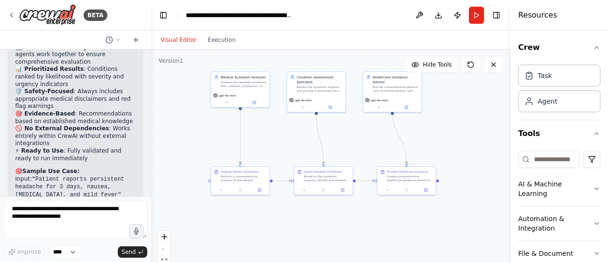
drag, startPoint x: 386, startPoint y: 227, endPoint x: 330, endPoint y: 209, distance: 58.4
click at [330, 209] on div ".deletable-edge-delete-btn { width: 20px; height: 20px; border: 0px solid #ffff…" at bounding box center [330, 167] width 359 height 237
click at [330, 211] on div ".deletable-edge-delete-btn { width: 20px; height: 20px; border: 0px solid #ffff…" at bounding box center [330, 167] width 359 height 237
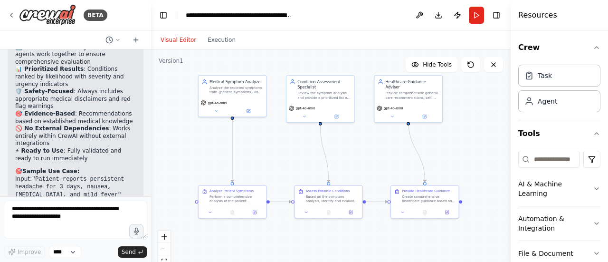
drag, startPoint x: 280, startPoint y: 105, endPoint x: 284, endPoint y: 132, distance: 26.5
click at [284, 132] on div ".deletable-edge-delete-btn { width: 20px; height: 20px; border: 0px solid #ffff…" at bounding box center [330, 167] width 359 height 237
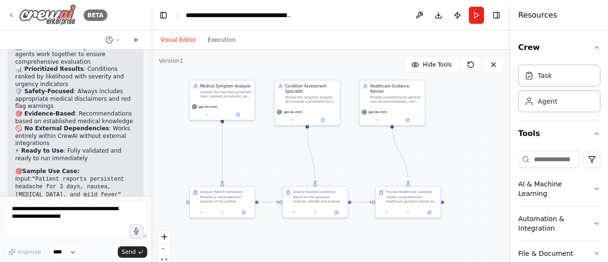
click at [8, 16] on icon at bounding box center [12, 15] width 8 height 8
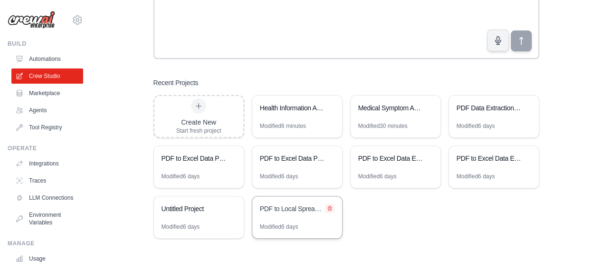
click at [327, 209] on icon at bounding box center [330, 208] width 6 height 6
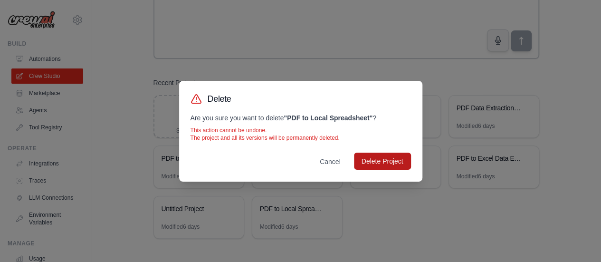
click at [402, 163] on button "Delete Project" at bounding box center [382, 160] width 57 height 17
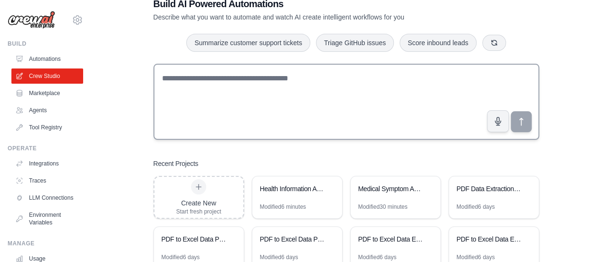
scroll to position [39, 0]
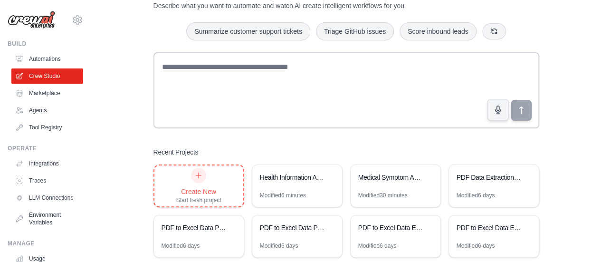
click at [210, 187] on div "Create New" at bounding box center [198, 191] width 45 height 9
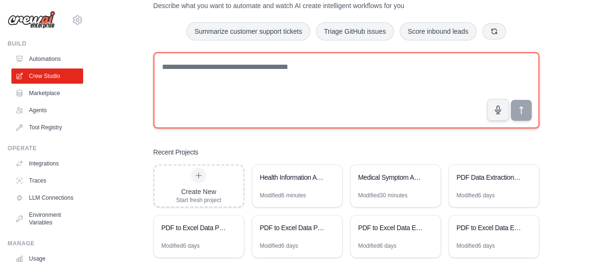
click at [229, 96] on textarea at bounding box center [346, 90] width 386 height 76
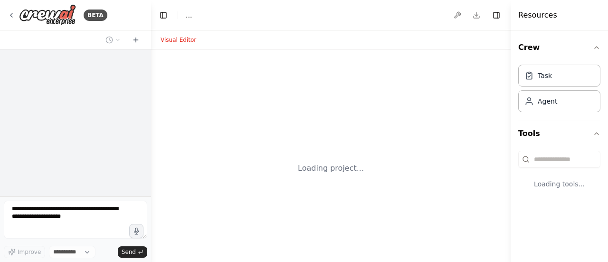
select select "****"
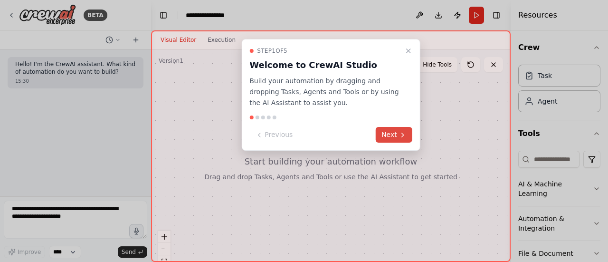
click at [395, 127] on button "Next" at bounding box center [394, 135] width 37 height 16
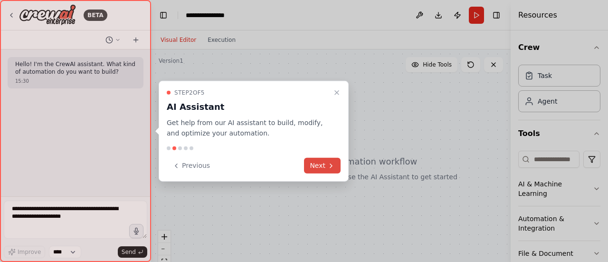
click at [327, 162] on button "Next" at bounding box center [322, 166] width 37 height 16
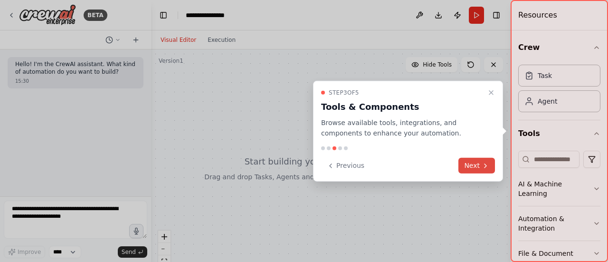
click at [482, 161] on icon at bounding box center [486, 165] width 8 height 8
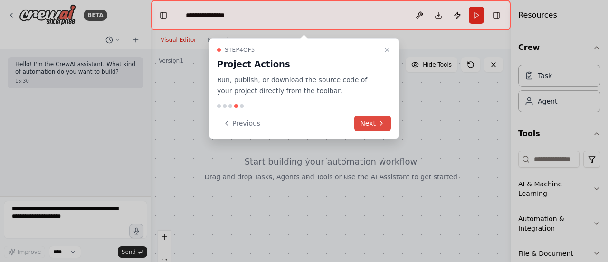
click at [374, 123] on button "Next" at bounding box center [372, 123] width 37 height 16
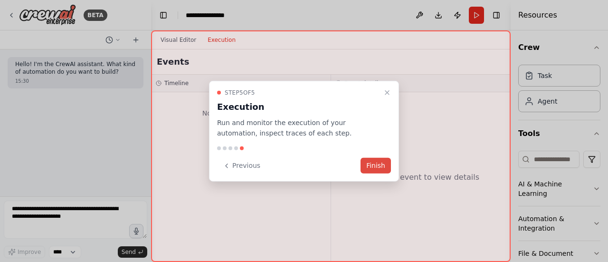
click at [366, 170] on button "Finish" at bounding box center [375, 166] width 30 height 16
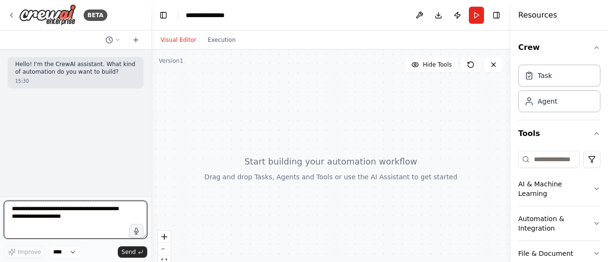
click at [55, 213] on textarea at bounding box center [75, 219] width 143 height 38
paste textarea "**********"
type textarea "**********"
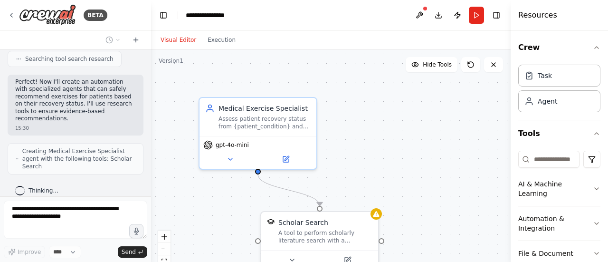
scroll to position [312, 0]
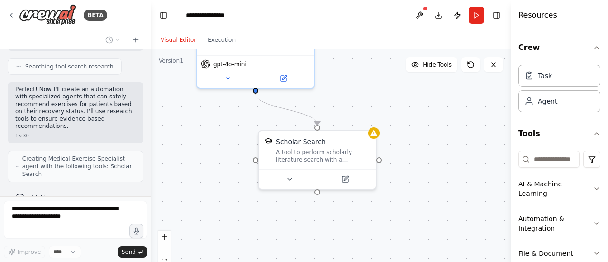
drag, startPoint x: 339, startPoint y: 163, endPoint x: 336, endPoint y: 84, distance: 79.8
click at [336, 84] on div ".deletable-edge-delete-btn { width: 20px; height: 20px; border: 0px solid #ffff…" at bounding box center [330, 167] width 359 height 237
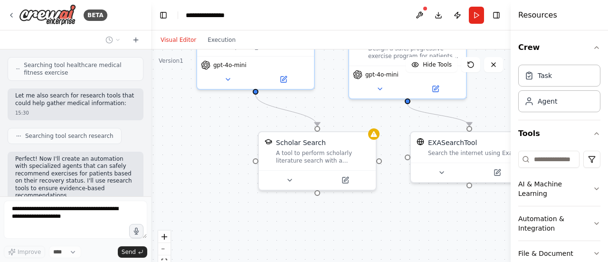
scroll to position [223, 0]
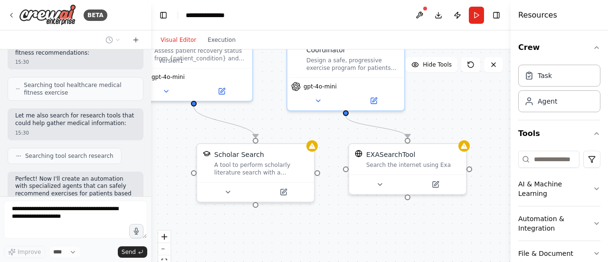
drag, startPoint x: 208, startPoint y: 186, endPoint x: 147, endPoint y: 198, distance: 61.9
click at [147, 198] on div "BETA Hello! I'm the CrewAI assistant. What kind of automation do you want to bu…" at bounding box center [304, 131] width 608 height 262
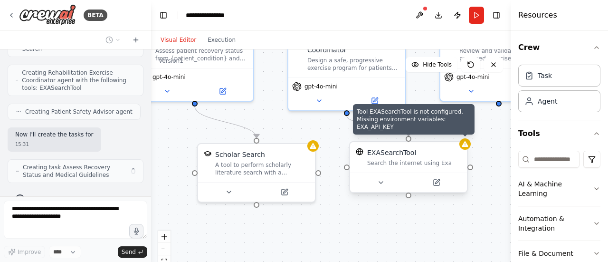
scroll to position [444, 0]
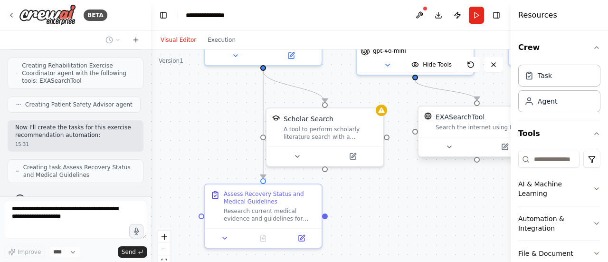
drag, startPoint x: 319, startPoint y: 231, endPoint x: 387, endPoint y: 196, distance: 77.1
click at [387, 196] on div ".deletable-edge-delete-btn { width: 20px; height: 20px; border: 0px solid #ffff…" at bounding box center [330, 167] width 359 height 237
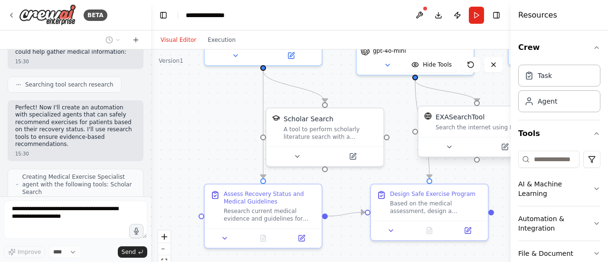
scroll to position [262, 0]
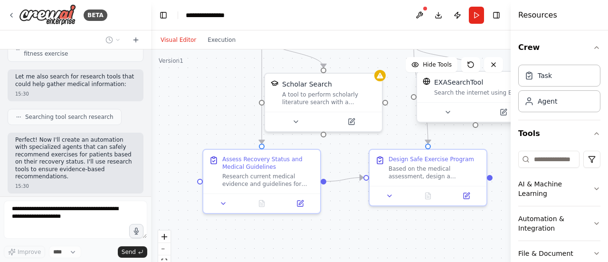
drag, startPoint x: 185, startPoint y: 156, endPoint x: 189, endPoint y: 133, distance: 23.7
click at [189, 133] on div ".deletable-edge-delete-btn { width: 20px; height: 20px; border: 0px solid #ffff…" at bounding box center [330, 167] width 359 height 237
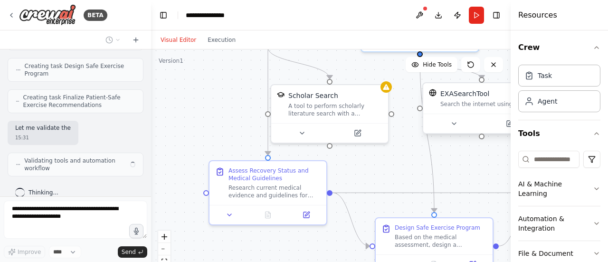
scroll to position [577, 0]
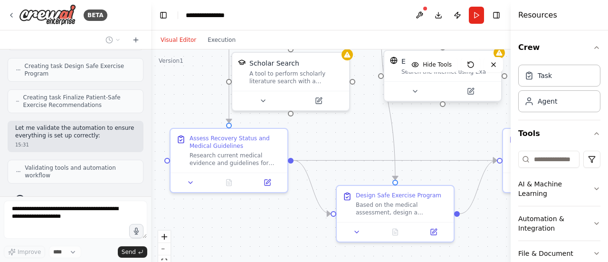
drag, startPoint x: 397, startPoint y: 166, endPoint x: 366, endPoint y: 136, distance: 42.7
click at [366, 136] on div ".deletable-edge-delete-btn { width: 20px; height: 20px; border: 0px solid #ffff…" at bounding box center [330, 167] width 359 height 237
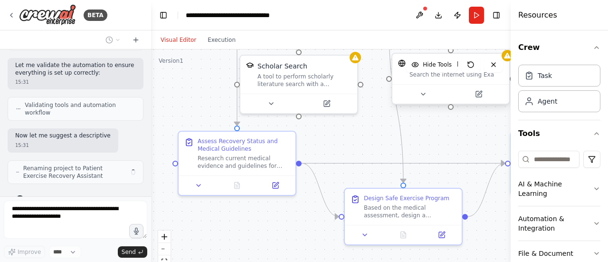
scroll to position [647, 0]
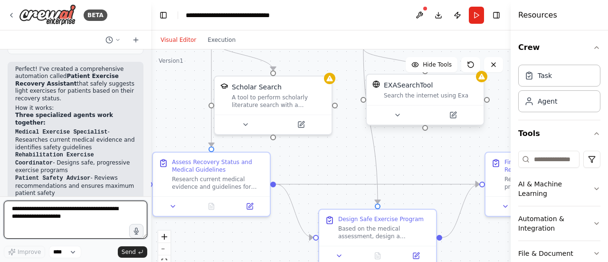
drag, startPoint x: 267, startPoint y: 229, endPoint x: 241, endPoint y: 250, distance: 33.1
click at [241, 250] on div ".deletable-edge-delete-btn { width: 20px; height: 20px; border: 0px solid #ffff…" at bounding box center [330, 167] width 359 height 237
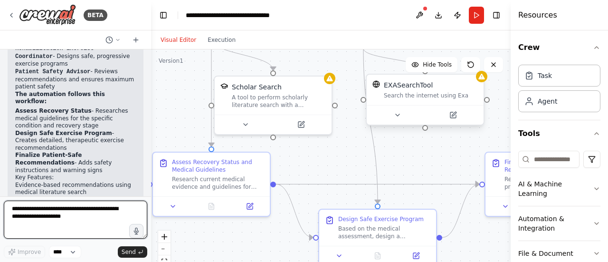
scroll to position [881, 0]
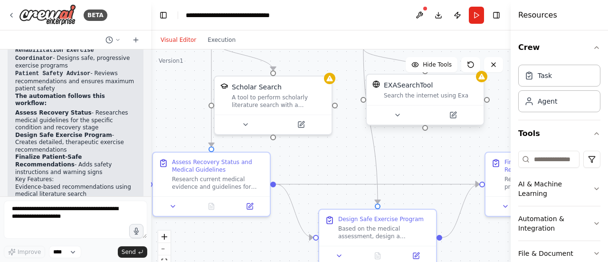
click at [107, 183] on li "Evidence-based recommendations using medical literature search" at bounding box center [75, 190] width 121 height 15
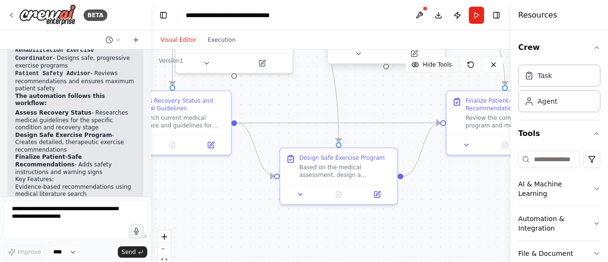
drag, startPoint x: 319, startPoint y: 170, endPoint x: 280, endPoint y: 110, distance: 71.4
click at [280, 110] on div ".deletable-edge-delete-btn { width: 20px; height: 20px; border: 0px solid #ffff…" at bounding box center [330, 167] width 359 height 237
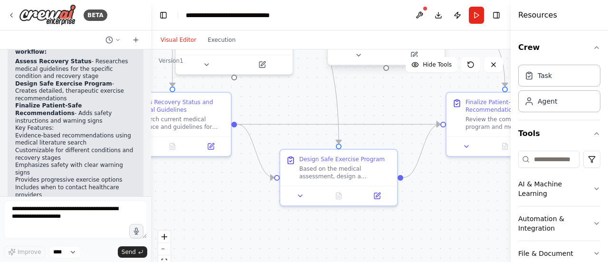
scroll to position [930, 0]
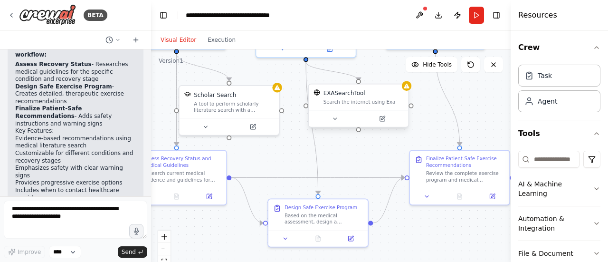
drag, startPoint x: 293, startPoint y: 113, endPoint x: 285, endPoint y: 158, distance: 45.4
click at [285, 158] on div ".deletable-edge-delete-btn { width: 20px; height: 20px; border: 0px solid #ffff…" at bounding box center [330, 167] width 359 height 237
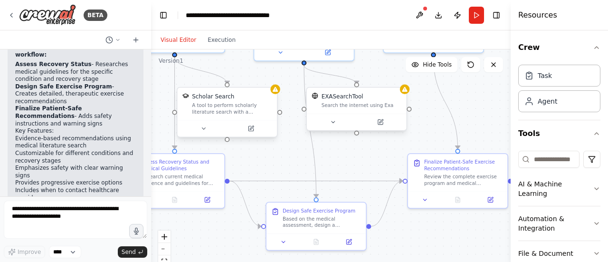
click at [253, 133] on div at bounding box center [227, 128] width 99 height 17
click at [250, 129] on icon at bounding box center [252, 128] width 4 height 4
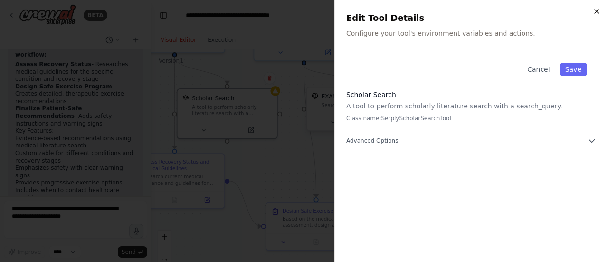
click at [598, 15] on icon "button" at bounding box center [597, 12] width 8 height 8
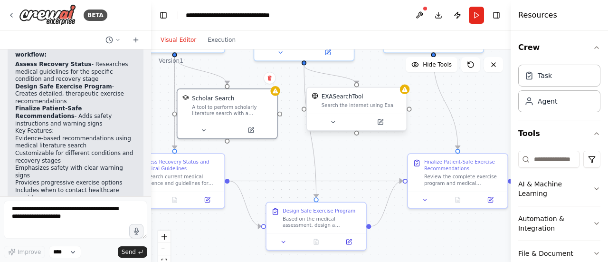
click at [292, 149] on div ".deletable-edge-delete-btn { width: 20px; height: 20px; border: 0px solid #ffff…" at bounding box center [330, 167] width 359 height 237
click at [238, 106] on div "A tool to perform scholarly literature search with a search_query." at bounding box center [232, 108] width 80 height 13
click at [306, 151] on div ".deletable-edge-delete-btn { width: 20px; height: 20px; border: 0px solid #ffff…" at bounding box center [330, 167] width 359 height 237
click at [245, 109] on div "A tool to perform scholarly literature search with a search_query." at bounding box center [232, 108] width 80 height 13
click at [303, 147] on div ".deletable-edge-delete-btn { width: 20px; height: 20px; border: 0px solid #ffff…" at bounding box center [330, 167] width 359 height 237
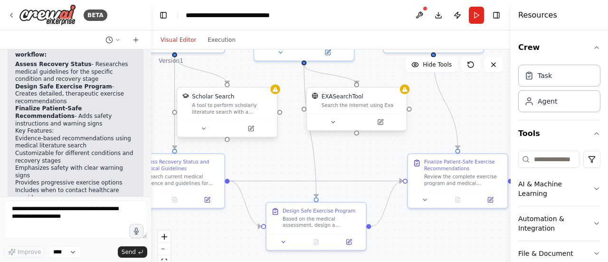
click at [251, 105] on div "A tool to perform scholarly literature search with a search_query." at bounding box center [232, 108] width 80 height 13
click at [305, 153] on div ".deletable-edge-delete-btn { width: 20px; height: 20px; border: 0px solid #ffff…" at bounding box center [330, 167] width 359 height 237
click at [250, 113] on div "A tool to perform scholarly literature search with a search_query." at bounding box center [232, 108] width 80 height 13
click at [312, 154] on icon "Edge from 9b17fce8-176a-479f-a5e6-8375e8ab9b79 to 5bc3e7cd-d41d-4d32-b50f-6082c…" at bounding box center [310, 131] width 12 height 132
click at [341, 119] on button at bounding box center [333, 121] width 46 height 9
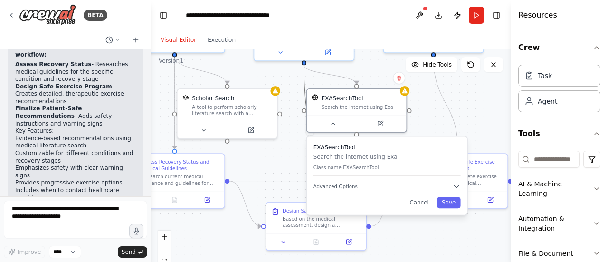
click at [452, 76] on div ".deletable-edge-delete-btn { width: 20px; height: 20px; border: 0px solid #ffff…" at bounding box center [330, 167] width 359 height 237
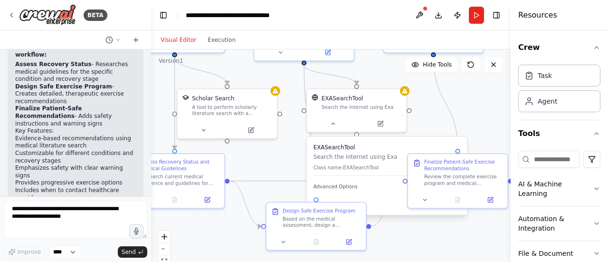
click at [285, 161] on div ".deletable-edge-delete-btn { width: 20px; height: 20px; border: 0px solid #ffff…" at bounding box center [330, 167] width 359 height 237
click at [435, 238] on div ".deletable-edge-delete-btn { width: 20px; height: 20px; border: 0px solid #ffff…" at bounding box center [330, 167] width 359 height 237
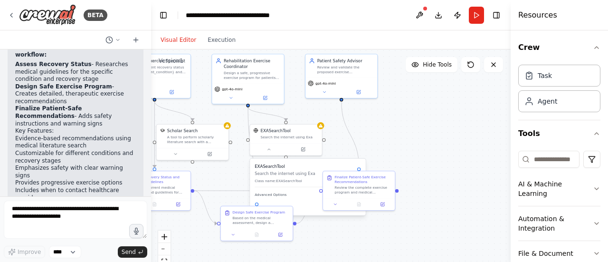
drag, startPoint x: 435, startPoint y: 238, endPoint x: 343, endPoint y: 232, distance: 92.8
click at [343, 232] on div ".deletable-edge-delete-btn { width: 20px; height: 20px; border: 0px solid #ffff…" at bounding box center [330, 167] width 359 height 237
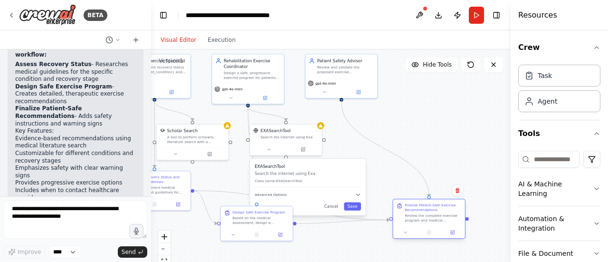
drag, startPoint x: 361, startPoint y: 185, endPoint x: 431, endPoint y: 213, distance: 75.7
click at [431, 213] on div "Review the complete exercise program and medical assessment to ensure maximum p…" at bounding box center [433, 217] width 57 height 9
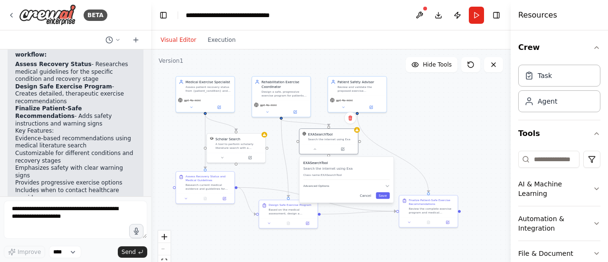
drag, startPoint x: 325, startPoint y: 175, endPoint x: 341, endPoint y: 170, distance: 17.0
click at [341, 170] on p "Search the internet using Exa" at bounding box center [346, 168] width 86 height 5
click at [464, 149] on div ".deletable-edge-delete-btn { width: 20px; height: 20px; border: 0px solid #ffff…" at bounding box center [330, 167] width 359 height 237
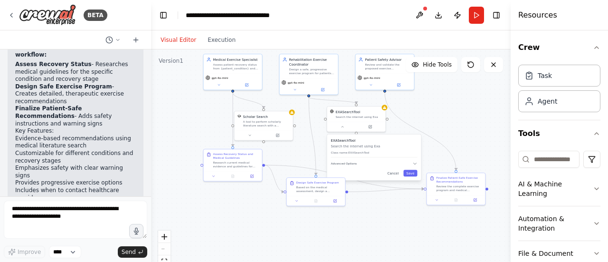
drag, startPoint x: 349, startPoint y: 236, endPoint x: 377, endPoint y: 213, distance: 35.4
click at [377, 213] on div ".deletable-edge-delete-btn { width: 20px; height: 20px; border: 0px solid #ffff…" at bounding box center [330, 167] width 359 height 237
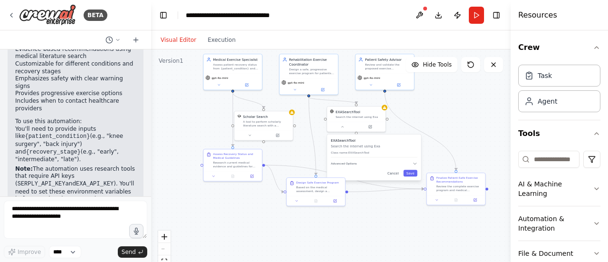
scroll to position [1019, 0]
drag, startPoint x: 70, startPoint y: 118, endPoint x: 49, endPoint y: 128, distance: 22.5
click at [49, 165] on p "Note: The automation uses research tools that require API keys ( SERPLY_API_KEY…" at bounding box center [75, 187] width 121 height 45
copy p "SERPLY_API_KEY and EXA_API_KEY"
click at [282, 134] on button at bounding box center [277, 135] width 27 height 6
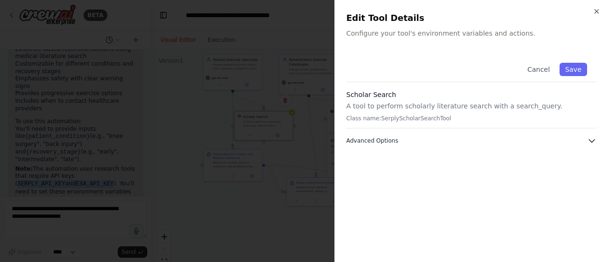
click at [594, 137] on icon "button" at bounding box center [591, 140] width 9 height 9
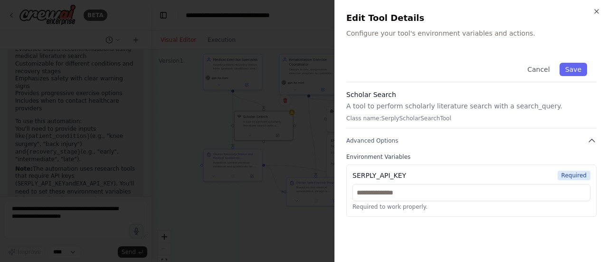
click at [527, 172] on div "SERPLY_API_KEY Required" at bounding box center [471, 174] width 238 height 9
click at [478, 169] on div "SERPLY_API_KEY Required Required to work properly." at bounding box center [471, 190] width 250 height 52
drag, startPoint x: 478, startPoint y: 169, endPoint x: 461, endPoint y: 189, distance: 27.3
click at [461, 189] on div "SERPLY_API_KEY Required Required to work properly." at bounding box center [471, 190] width 250 height 52
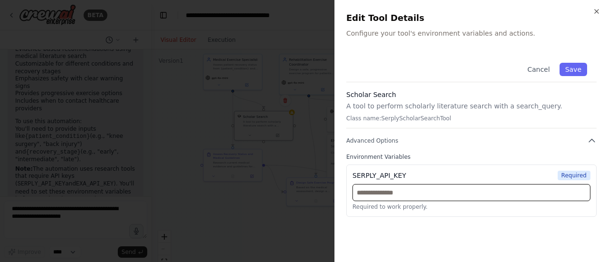
click at [461, 189] on input "text" at bounding box center [471, 192] width 238 height 17
paste input "**********"
type input "**********"
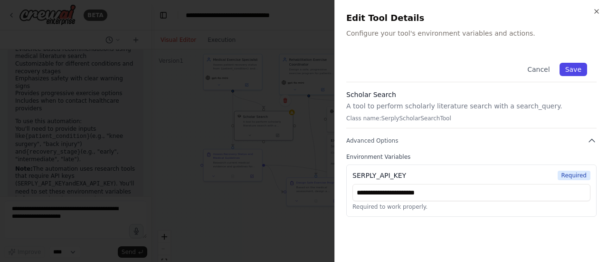
click at [581, 69] on button "Save" at bounding box center [573, 69] width 28 height 13
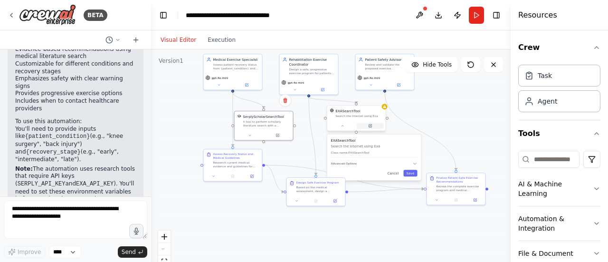
click at [369, 128] on button at bounding box center [370, 126] width 27 height 6
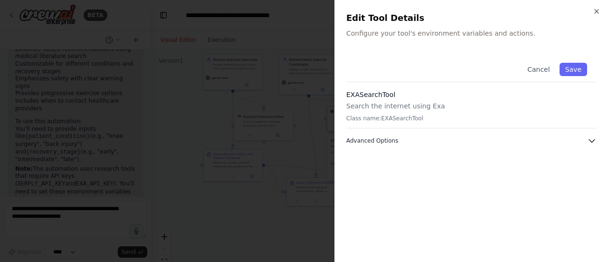
click at [594, 138] on icon "button" at bounding box center [591, 140] width 9 height 9
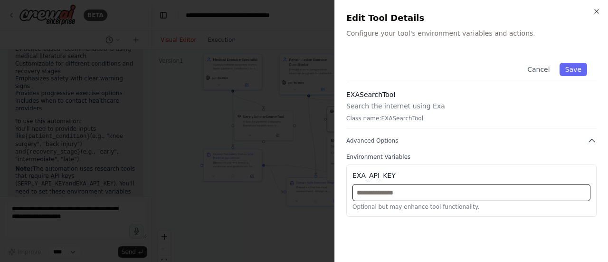
click at [441, 190] on input "text" at bounding box center [471, 192] width 238 height 17
paste input "**********"
type input "**********"
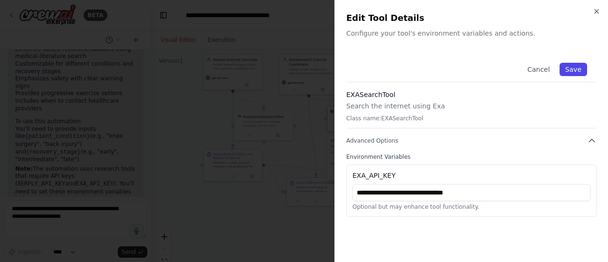
click at [575, 67] on button "Save" at bounding box center [573, 69] width 28 height 13
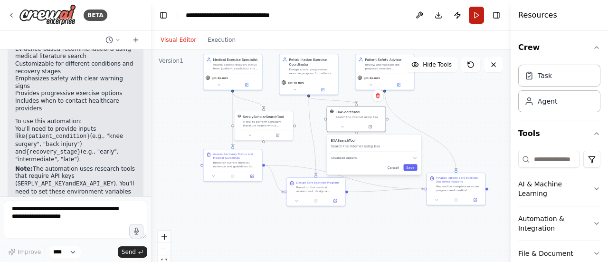
click at [472, 19] on button "Run" at bounding box center [476, 15] width 15 height 17
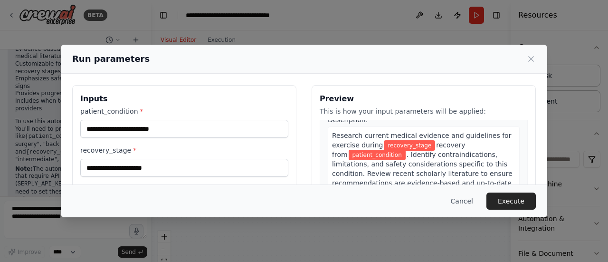
scroll to position [30, 0]
click at [533, 58] on icon at bounding box center [530, 58] width 9 height 9
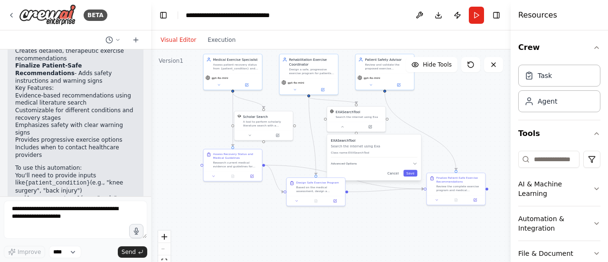
scroll to position [972, 0]
click at [478, 19] on button "Run" at bounding box center [476, 15] width 15 height 17
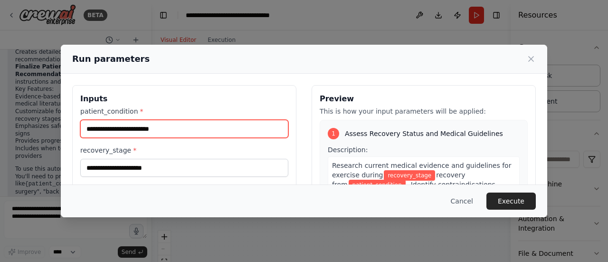
click at [200, 128] on input "patient_condition *" at bounding box center [184, 129] width 208 height 18
type input "********"
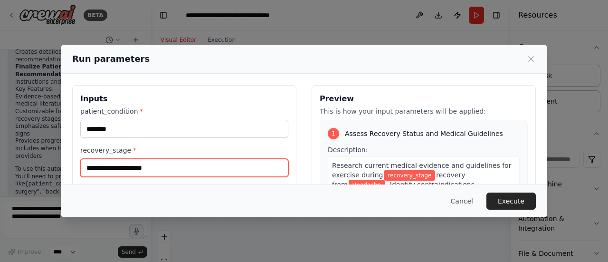
click at [146, 163] on input "recovery_stage *" at bounding box center [184, 168] width 208 height 18
type input "*"
type input "**********"
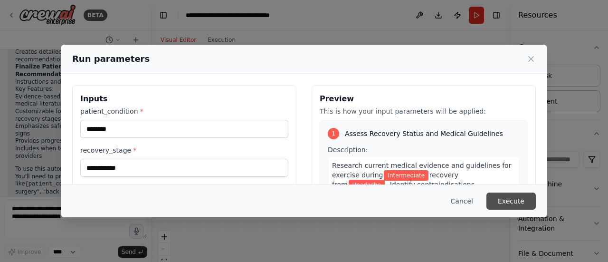
click at [521, 206] on button "Execute" at bounding box center [510, 200] width 49 height 17
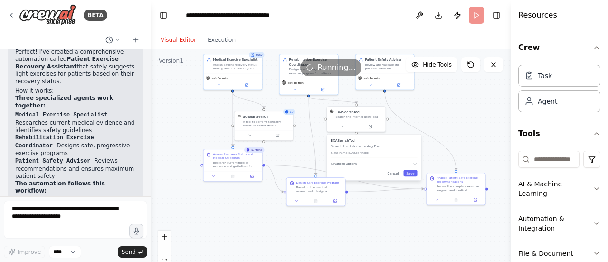
scroll to position [790, 0]
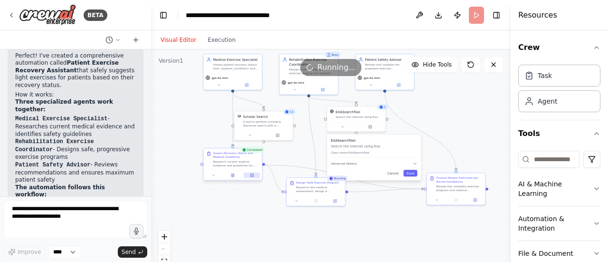
click at [255, 177] on button at bounding box center [252, 175] width 16 height 6
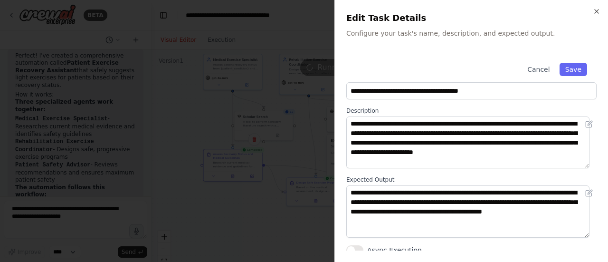
scroll to position [21, 0]
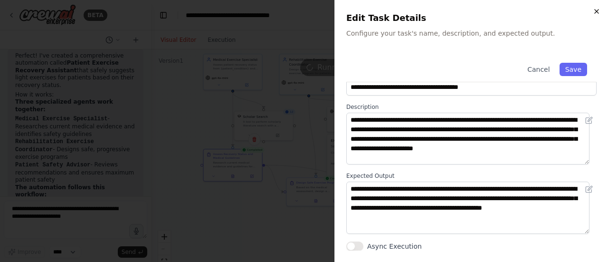
click at [599, 10] on icon "button" at bounding box center [597, 12] width 8 height 8
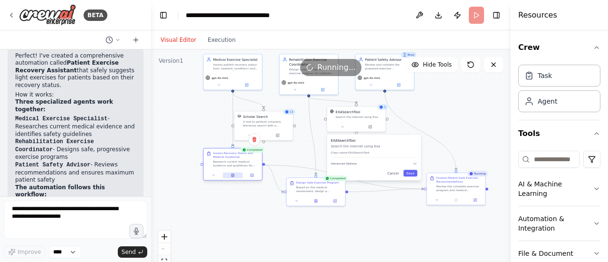
click at [233, 176] on icon at bounding box center [232, 174] width 2 height 3
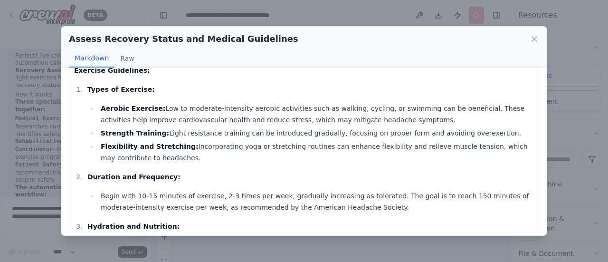
scroll to position [77, 0]
click at [247, 158] on li "Flexibility and Stretching: Incorporating yoga or stretching routines can enhan…" at bounding box center [316, 151] width 436 height 23
click at [533, 39] on icon at bounding box center [533, 38] width 9 height 9
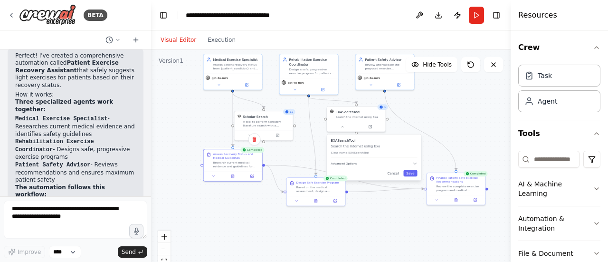
click at [199, 135] on div ".deletable-edge-delete-btn { width: 20px; height: 20px; border: 0px solid #ffff…" at bounding box center [330, 167] width 359 height 237
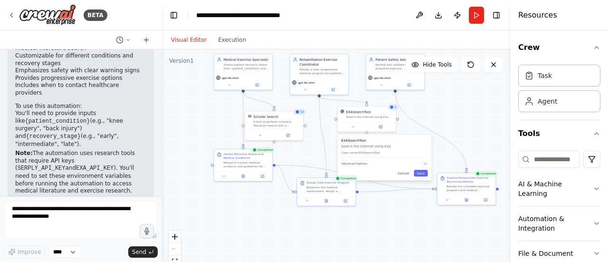
scroll to position [967, 0]
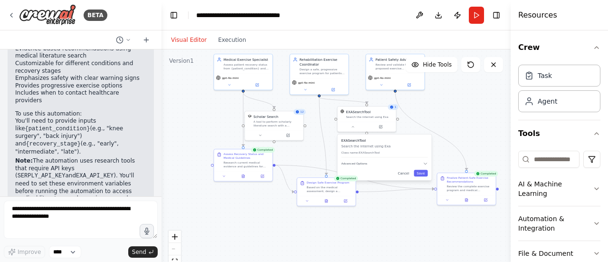
drag, startPoint x: 149, startPoint y: 185, endPoint x: 161, endPoint y: 177, distance: 14.5
click at [161, 177] on div "BETA Hello! I'm the CrewAI assistant. What kind of automation do you want to bu…" at bounding box center [304, 131] width 608 height 262
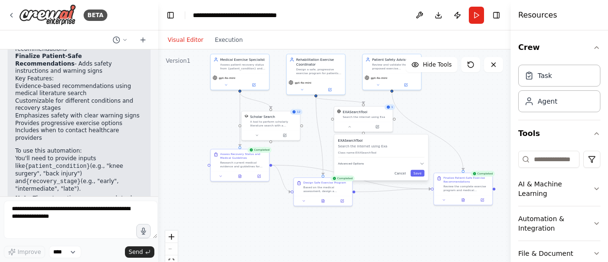
scroll to position [974, 0]
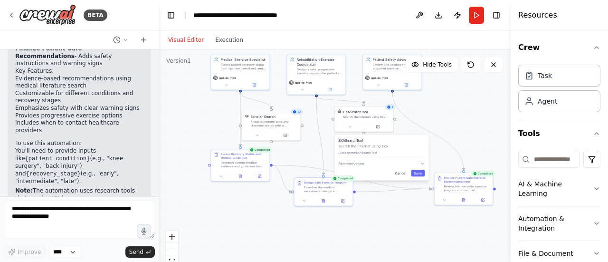
drag, startPoint x: 158, startPoint y: 185, endPoint x: 159, endPoint y: 170, distance: 14.7
click at [159, 170] on div "BETA Hello! I'm the CrewAI assistant. What kind of automation do you want to bu…" at bounding box center [304, 131] width 608 height 262
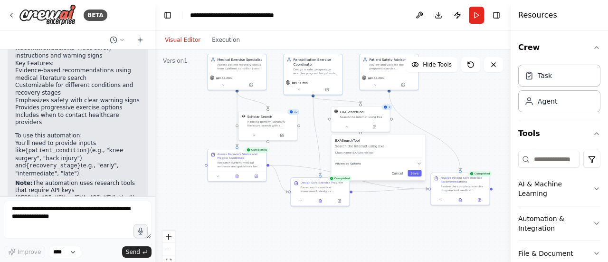
drag, startPoint x: 155, startPoint y: 183, endPoint x: 155, endPoint y: 171, distance: 11.4
click at [155, 171] on div "BETA Hello! I'm the CrewAI assistant. What kind of automation do you want to bu…" at bounding box center [304, 131] width 608 height 262
click at [321, 201] on icon at bounding box center [323, 200] width 4 height 4
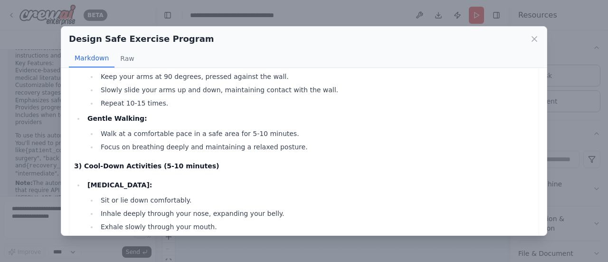
scroll to position [431, 0]
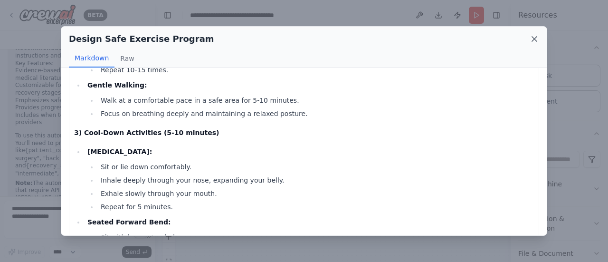
click at [538, 37] on icon at bounding box center [533, 38] width 9 height 9
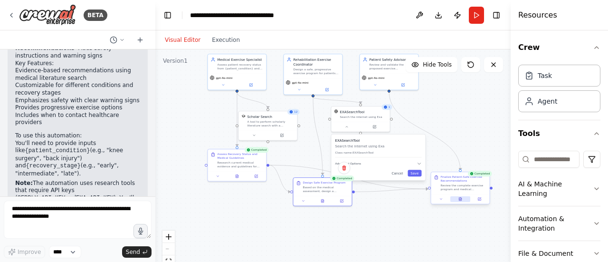
click at [466, 200] on button at bounding box center [460, 199] width 20 height 6
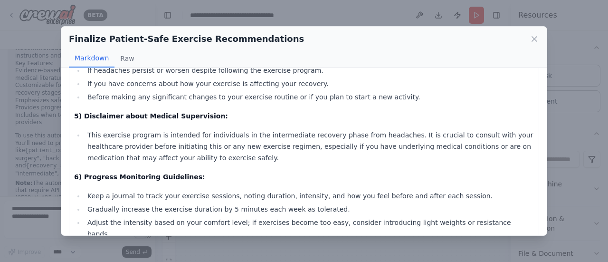
scroll to position [912, 0]
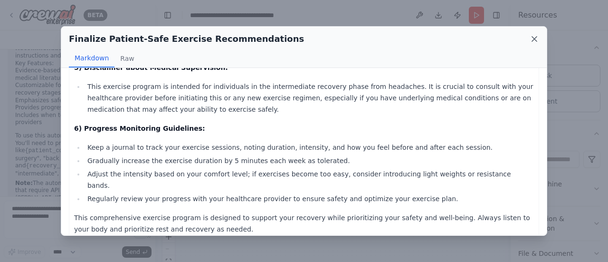
click at [533, 38] on icon at bounding box center [534, 39] width 5 height 5
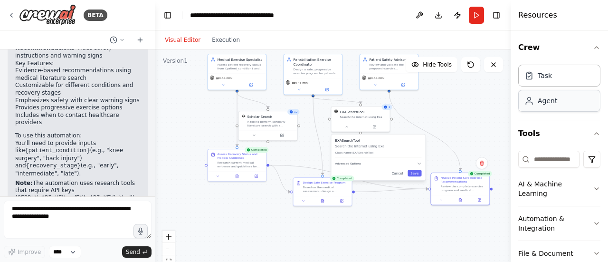
click at [551, 101] on div "Agent" at bounding box center [547, 100] width 19 height 9
click at [548, 108] on div "Agent" at bounding box center [559, 101] width 82 height 22
click at [545, 77] on div "Task" at bounding box center [545, 74] width 14 height 9
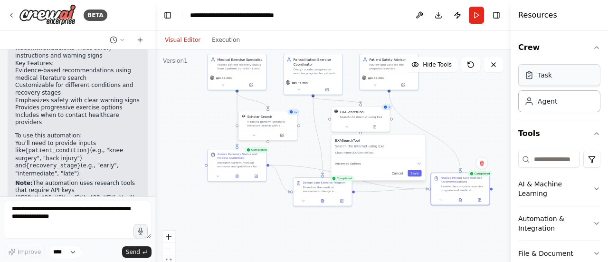
click at [545, 77] on div "Task" at bounding box center [545, 74] width 14 height 9
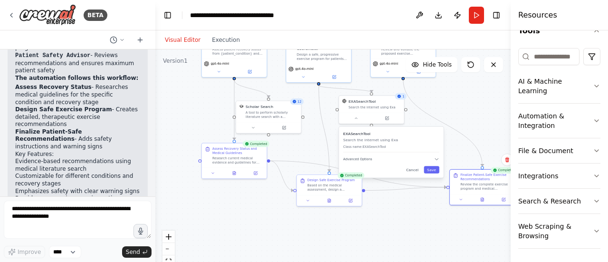
scroll to position [898, 0]
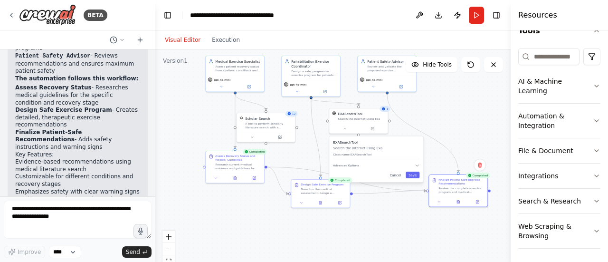
click at [447, 106] on div ".deletable-edge-delete-btn { width: 20px; height: 20px; border: 0px solid #ffff…" at bounding box center [332, 167] width 355 height 237
